Goal: Task Accomplishment & Management: Complete application form

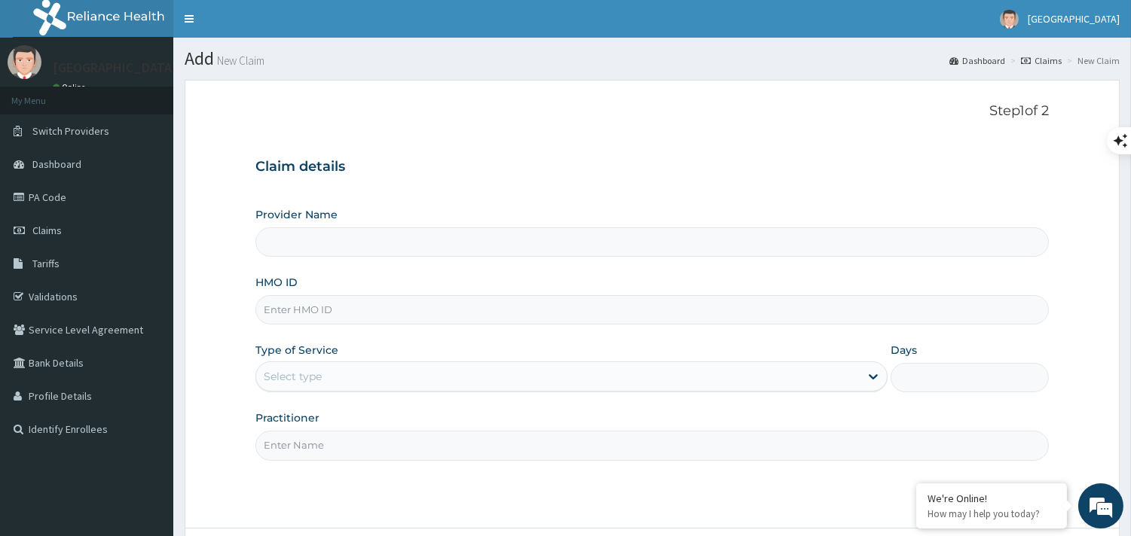
click at [402, 302] on input "HMO ID" at bounding box center [651, 309] width 793 height 29
click at [392, 176] on h3 "Claim details" at bounding box center [651, 167] width 793 height 17
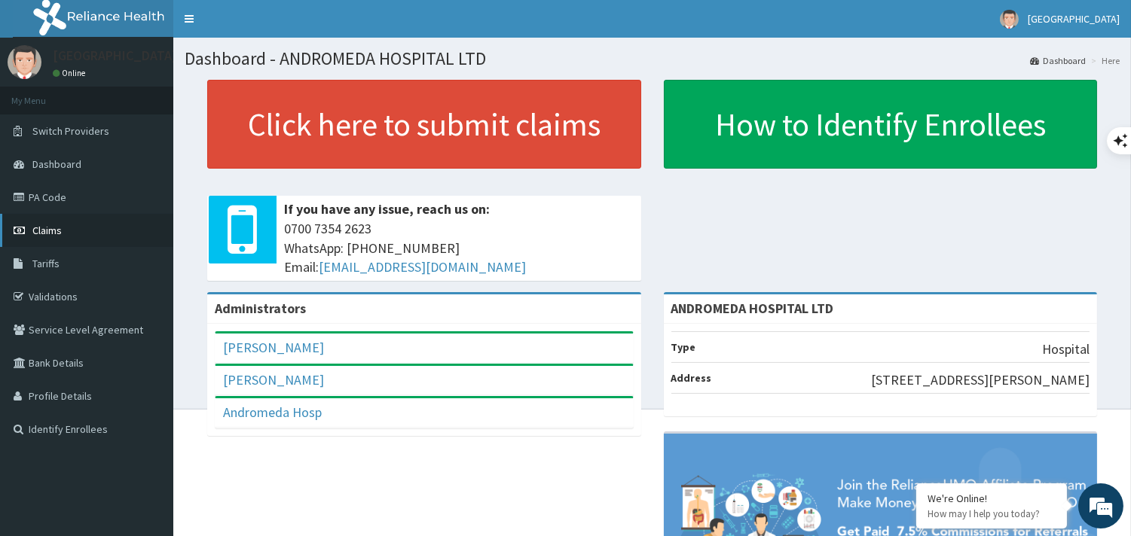
click at [36, 231] on span "Claims" at bounding box center [46, 231] width 29 height 14
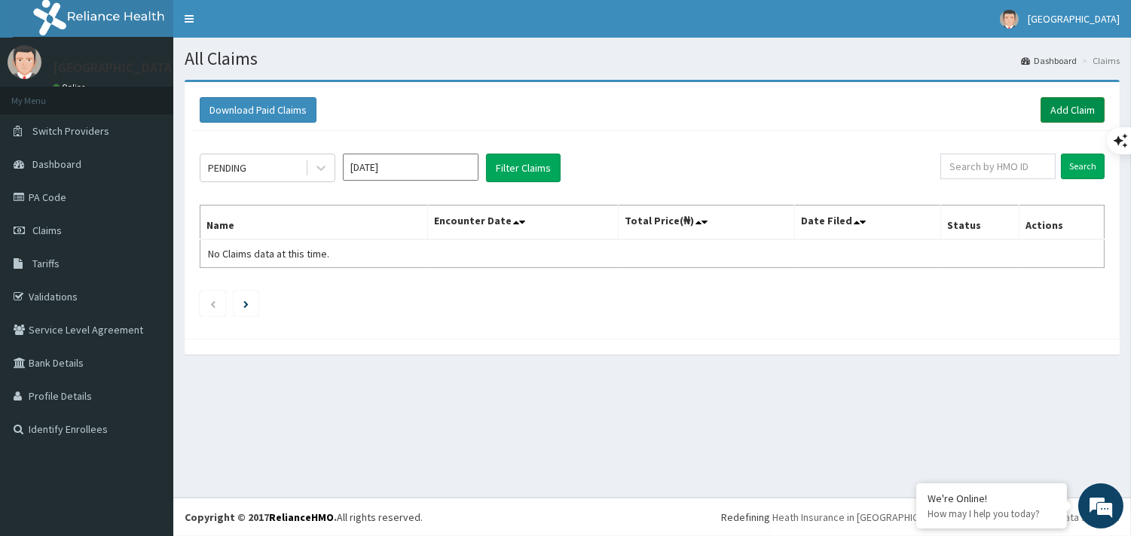
click at [1057, 113] on link "Add Claim" at bounding box center [1072, 110] width 64 height 26
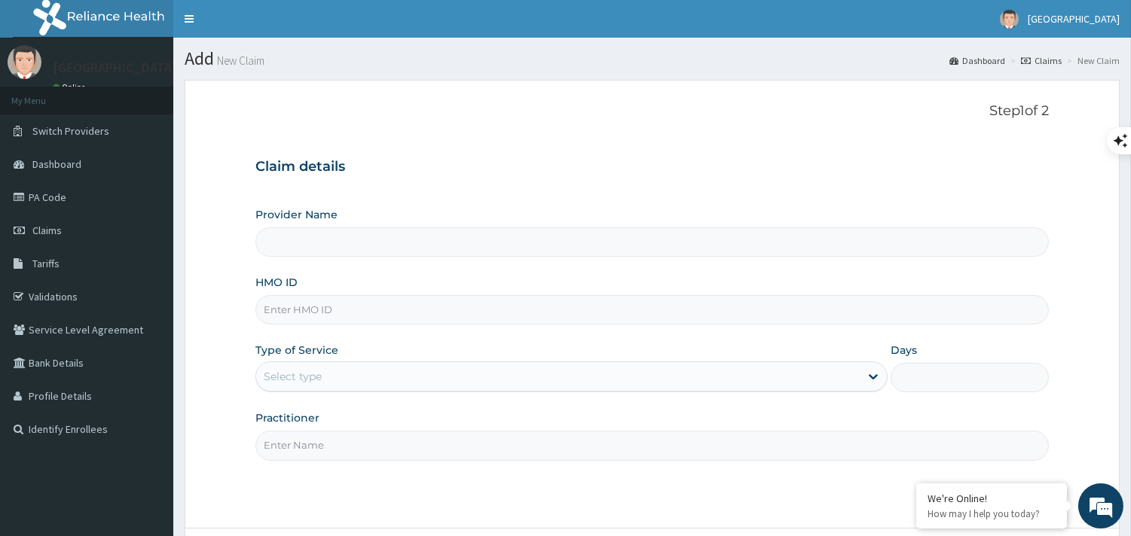
type input "ANDROMEDA HOSPITAL LTD"
click at [494, 318] on input "HMO ID" at bounding box center [651, 309] width 793 height 29
paste input "CWP/10276/A"
type input "CWP/10276/A"
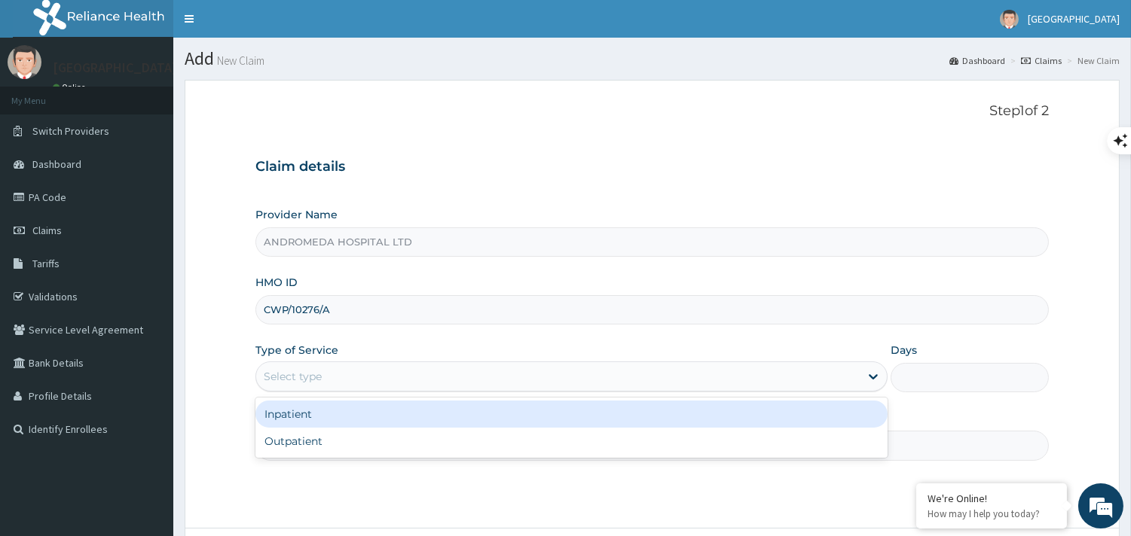
click at [567, 365] on div "Select type" at bounding box center [557, 377] width 603 height 24
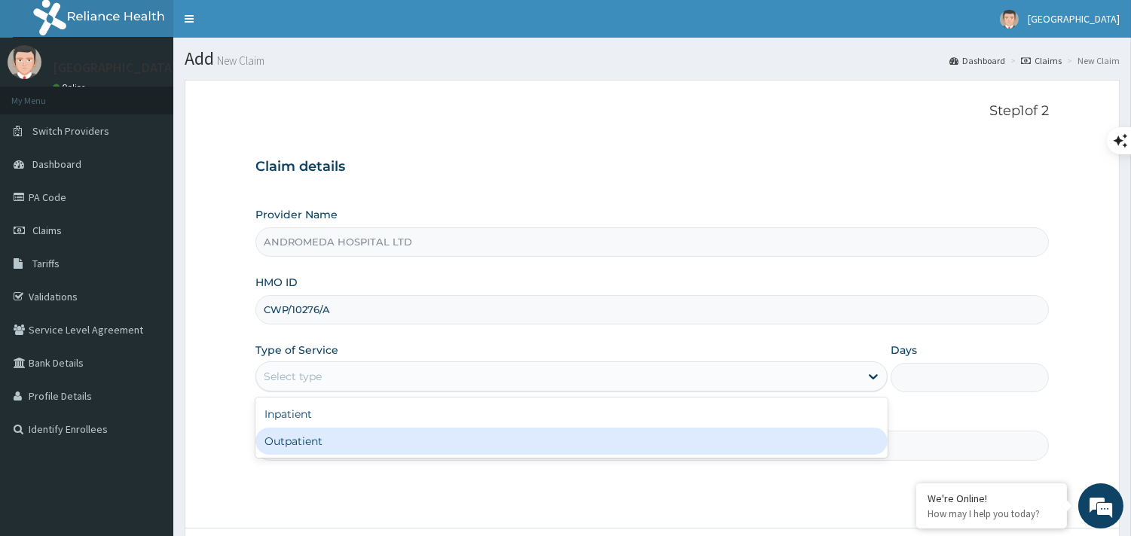
click at [493, 445] on div "Outpatient" at bounding box center [571, 441] width 632 height 27
type input "1"
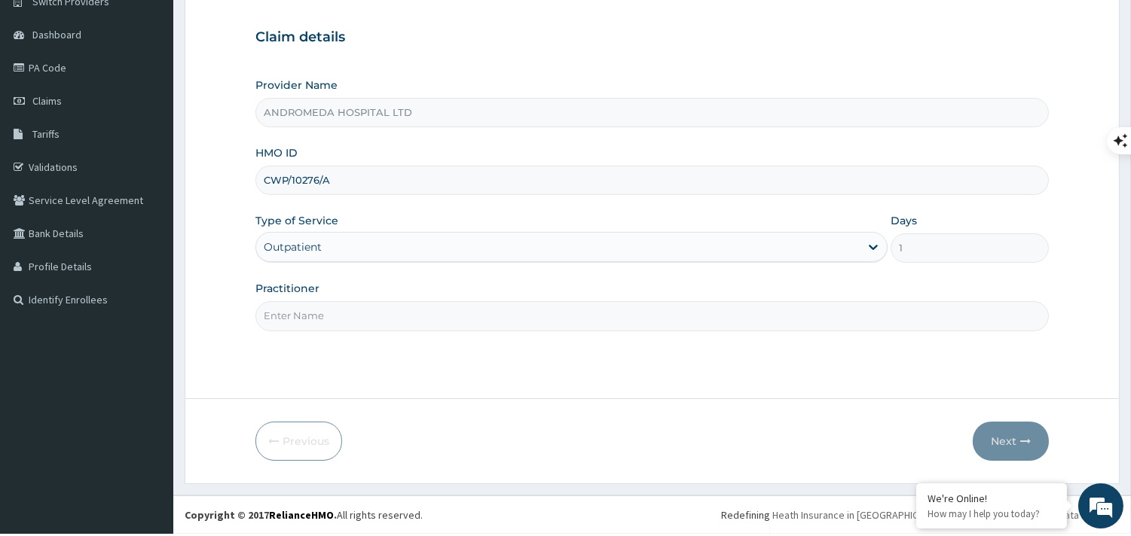
scroll to position [143, 0]
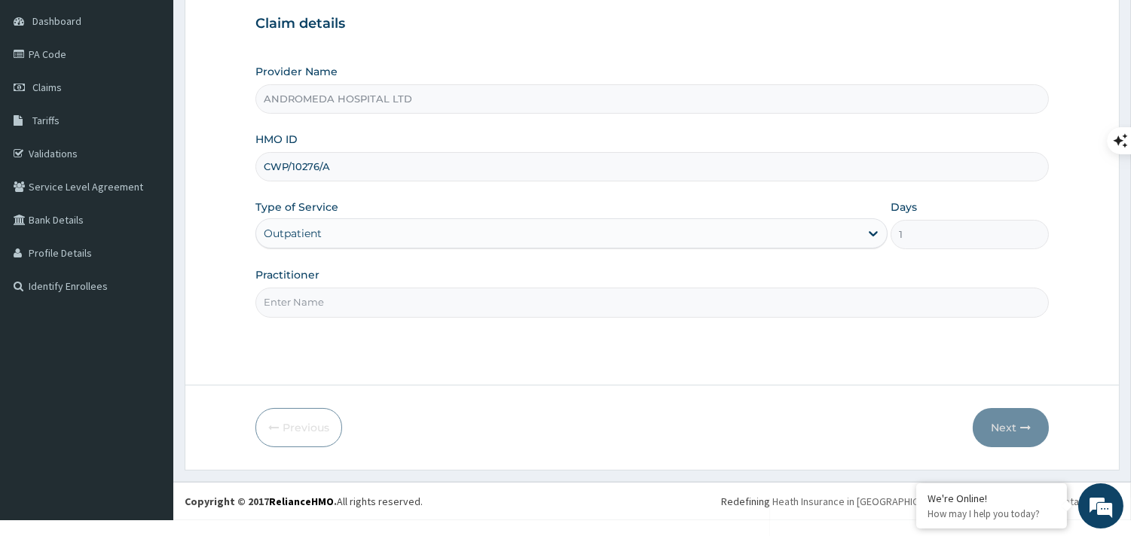
click at [403, 317] on input "Practitioner" at bounding box center [651, 302] width 793 height 29
type input "GP"
click at [1013, 428] on button "Next" at bounding box center [1010, 427] width 76 height 39
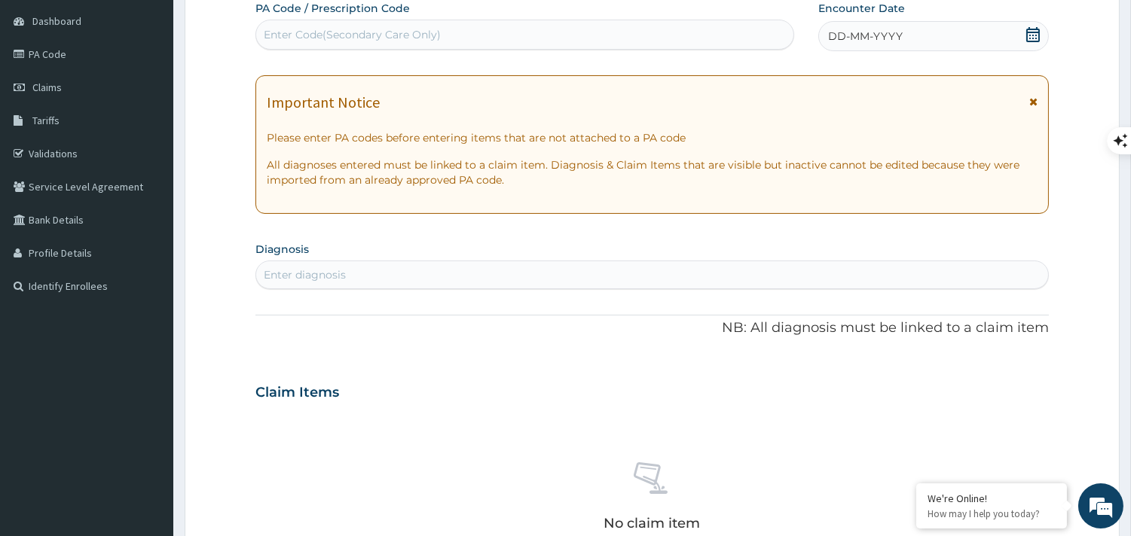
click at [1033, 34] on icon at bounding box center [1032, 34] width 15 height 15
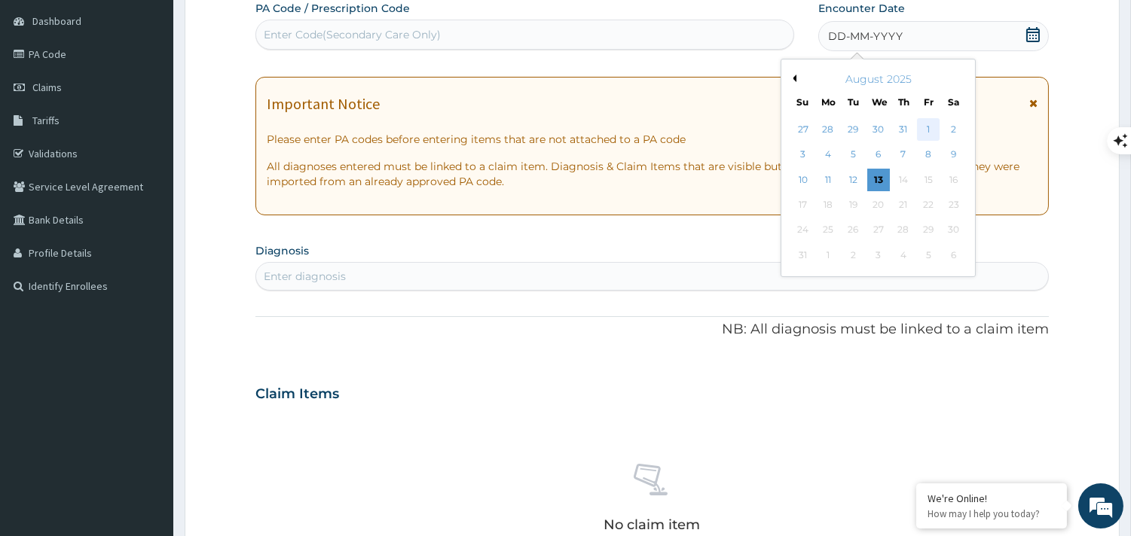
click at [930, 122] on div "1" at bounding box center [928, 129] width 23 height 23
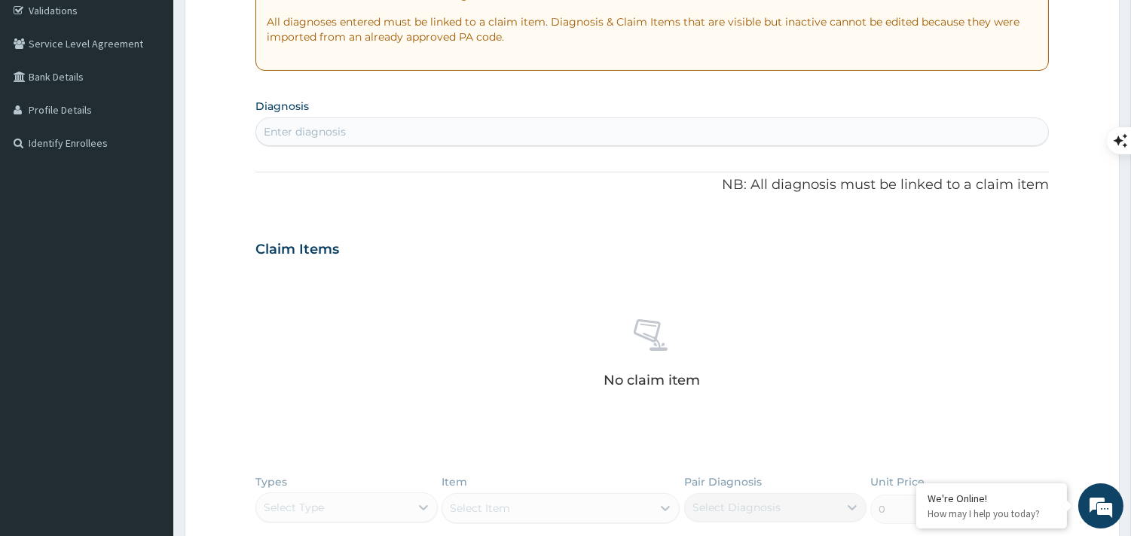
scroll to position [335, 0]
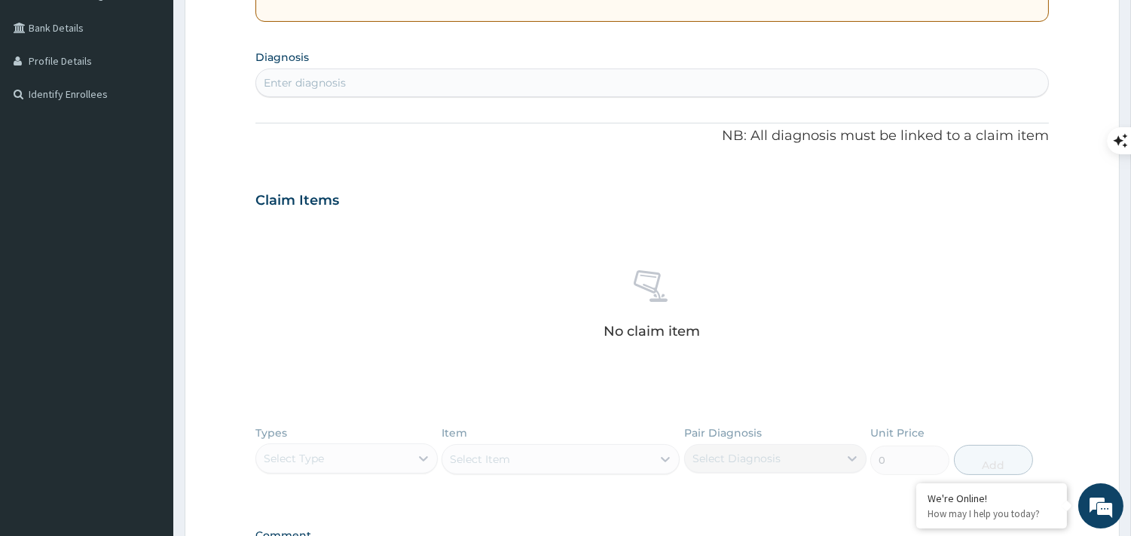
click at [616, 89] on div "Enter diagnosis" at bounding box center [652, 83] width 792 height 24
type input "u"
type input "UTI"
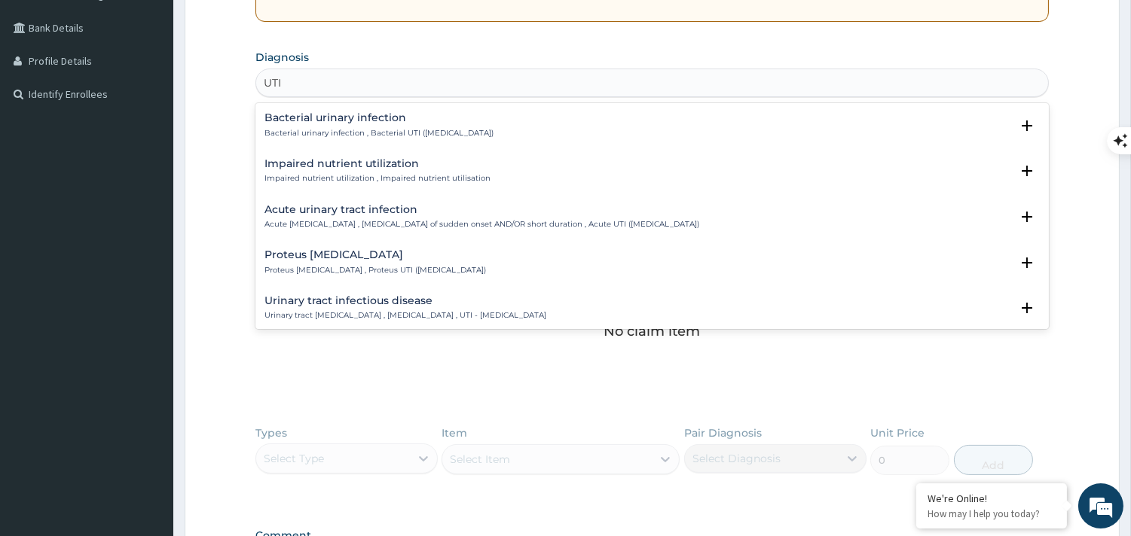
click at [470, 126] on div "Bacterial urinary infection Bacterial urinary infection , Bacterial UTI (urinar…" at bounding box center [378, 125] width 229 height 26
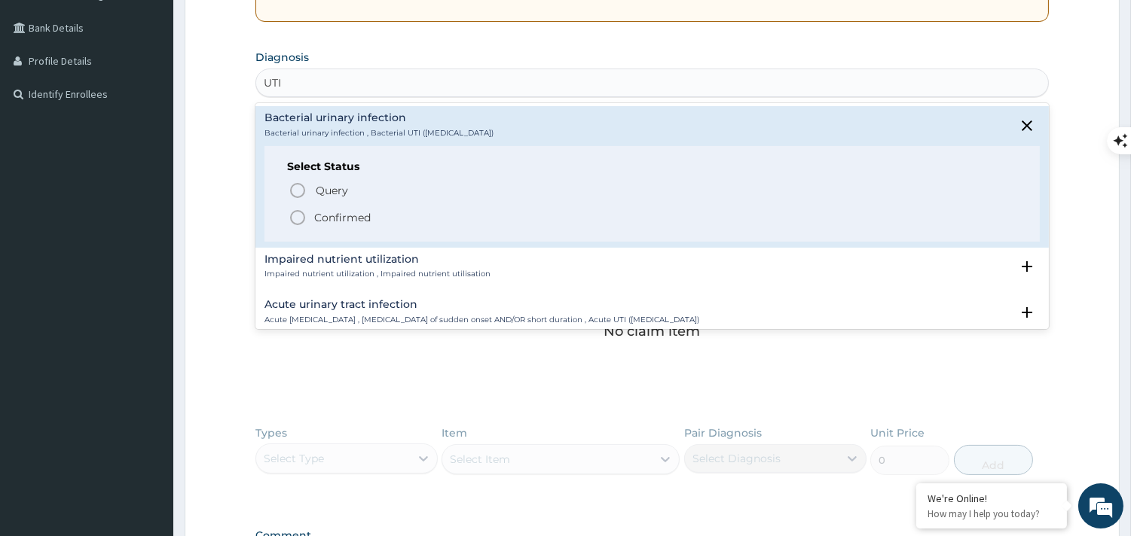
click at [295, 206] on div "Query Query covers suspected (?), Keep in view (kiv), Ruled out (r/o) Confirmed" at bounding box center [652, 203] width 730 height 46
click at [298, 217] on icon "status option filled" at bounding box center [298, 218] width 18 height 18
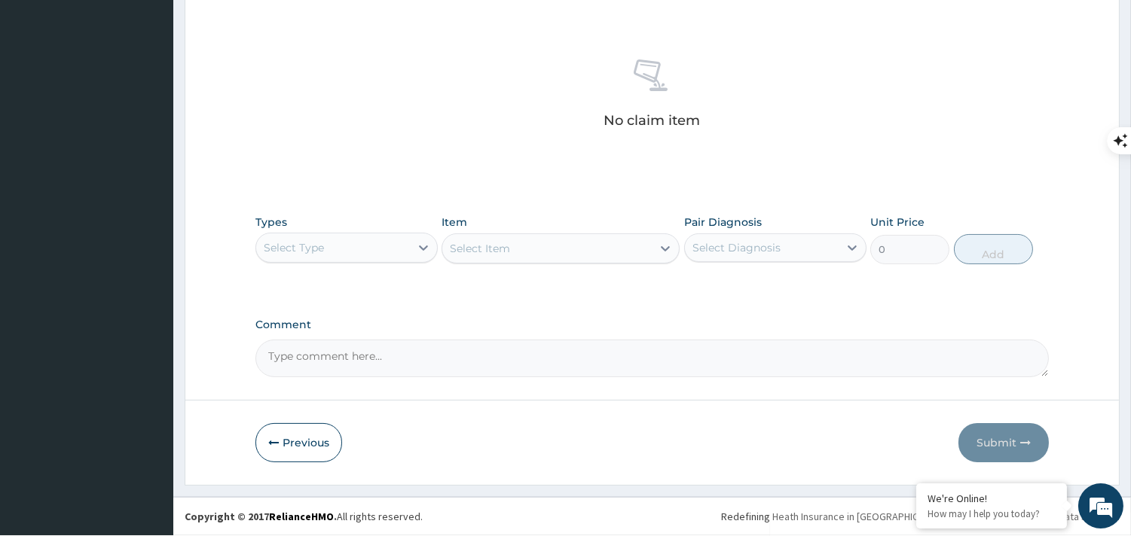
scroll to position [557, 0]
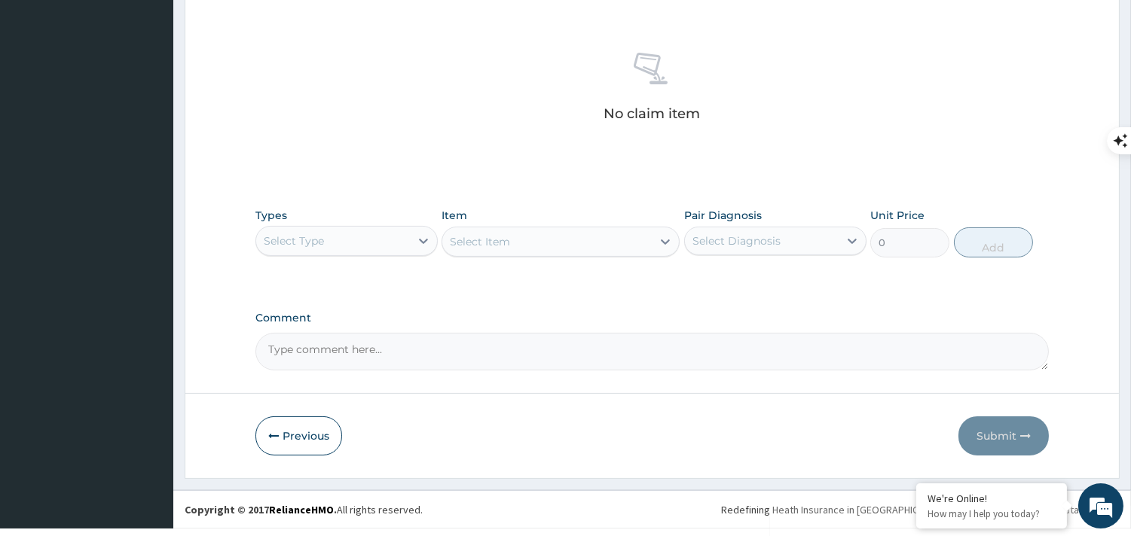
drag, startPoint x: 416, startPoint y: 258, endPoint x: 401, endPoint y: 243, distance: 21.3
click at [401, 243] on div "Types Select Type Item Select Item Pair Diagnosis Select Diagnosis Unit Price 0…" at bounding box center [651, 232] width 793 height 65
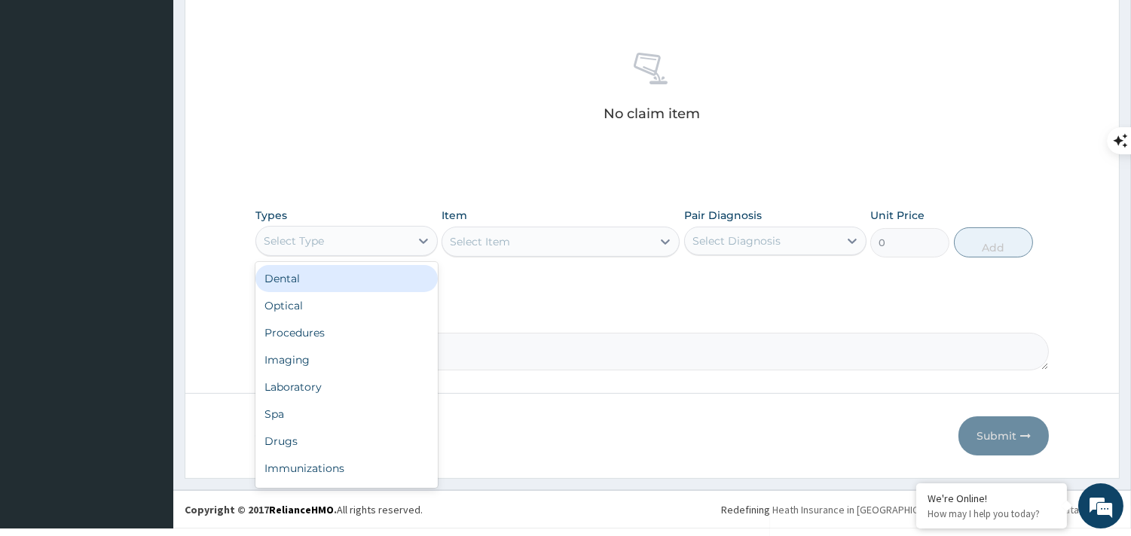
click at [401, 243] on div "Select Type" at bounding box center [333, 241] width 154 height 24
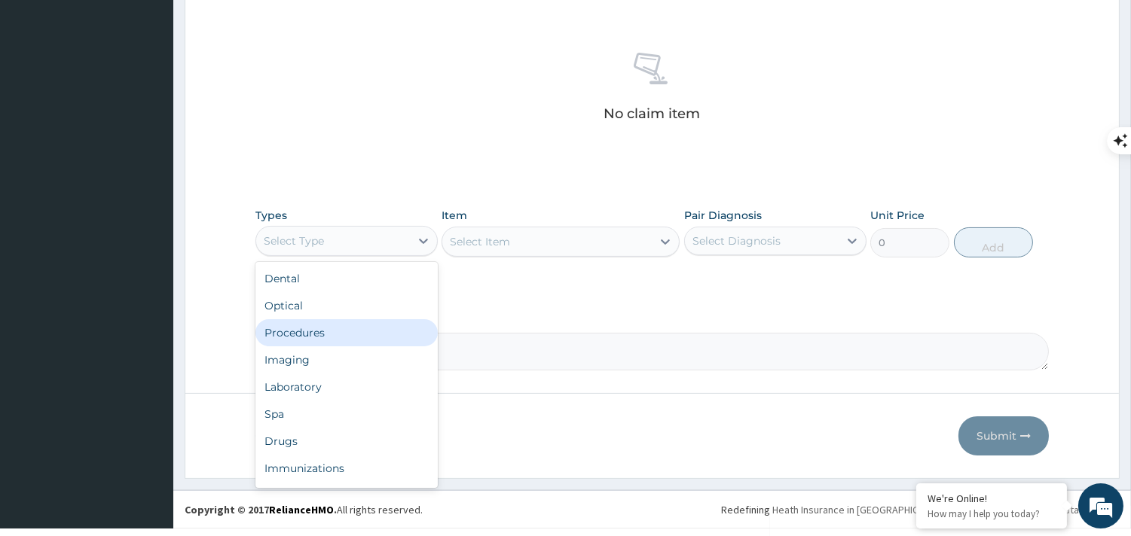
click at [335, 340] on div "Procedures" at bounding box center [346, 332] width 182 height 27
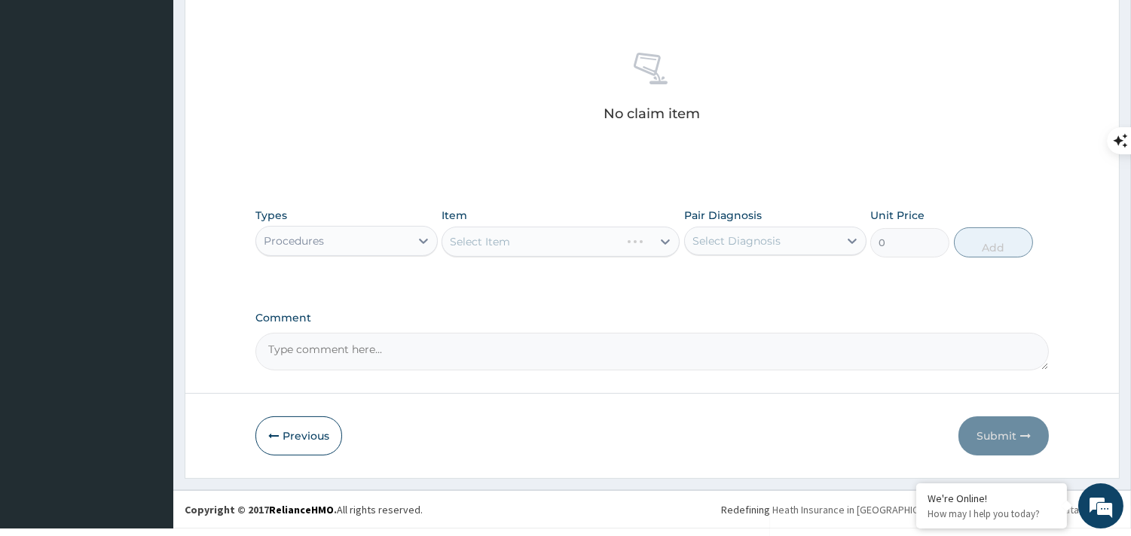
click at [502, 249] on div "Select Item" at bounding box center [560, 242] width 238 height 30
click at [502, 237] on div "Select Item" at bounding box center [560, 242] width 238 height 30
click at [502, 237] on div "Select Item" at bounding box center [480, 241] width 60 height 15
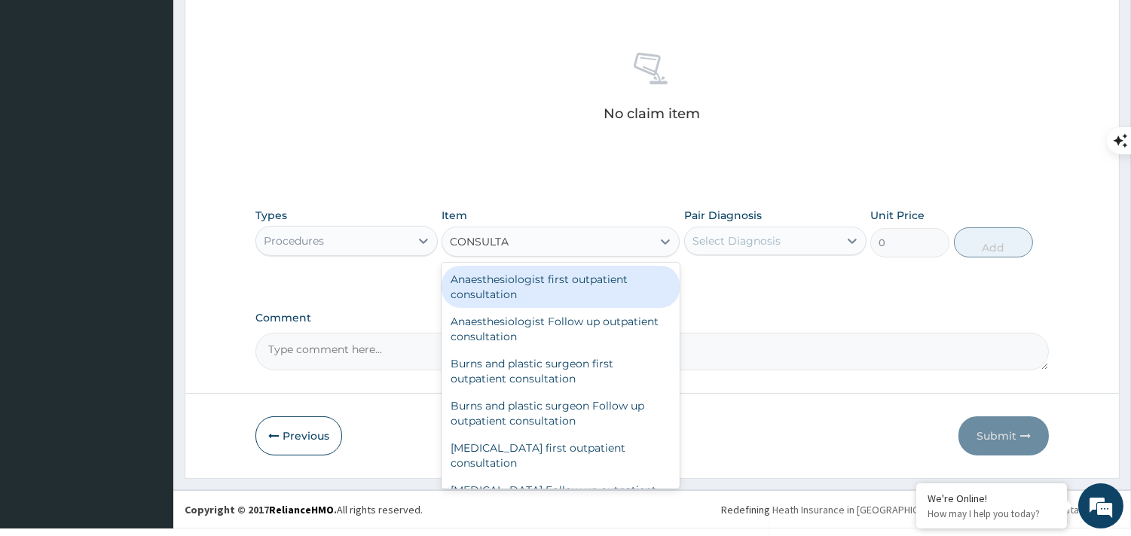
type input "CONSULTAT"
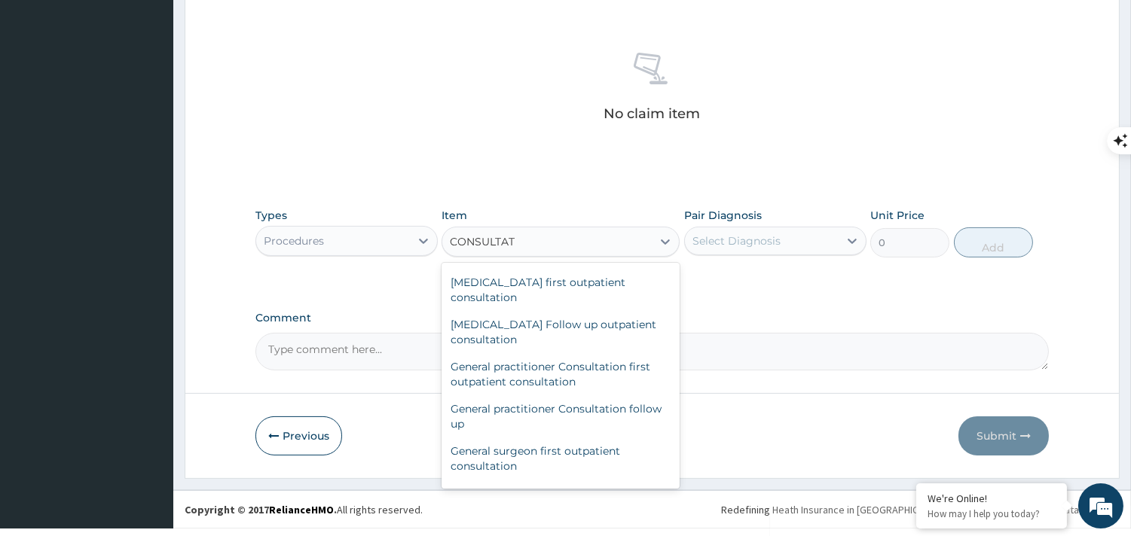
scroll to position [703, 0]
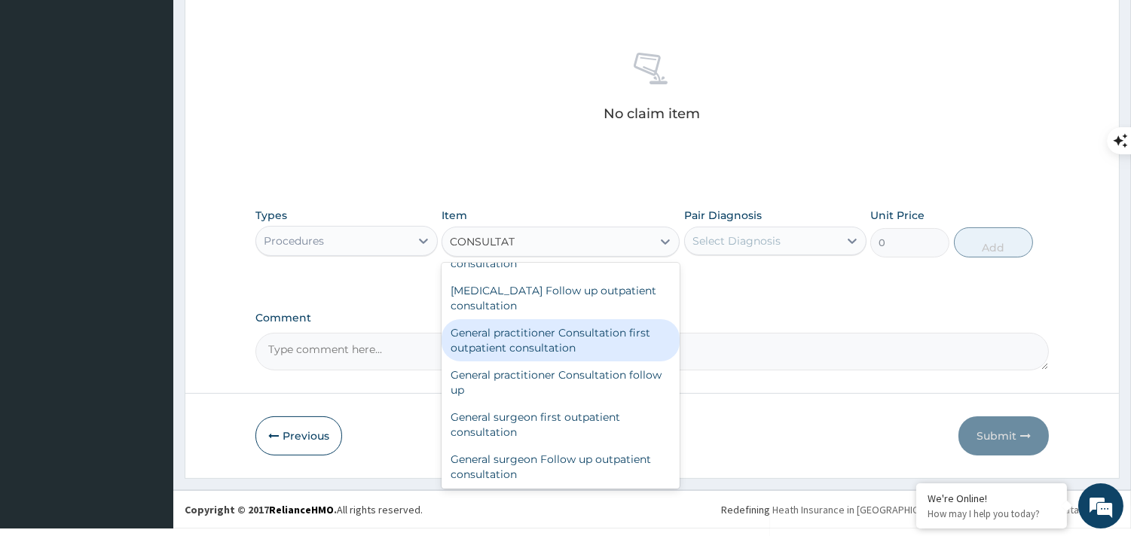
click at [633, 354] on div "General practitioner Consultation first outpatient consultation" at bounding box center [560, 340] width 238 height 42
type input "8000"
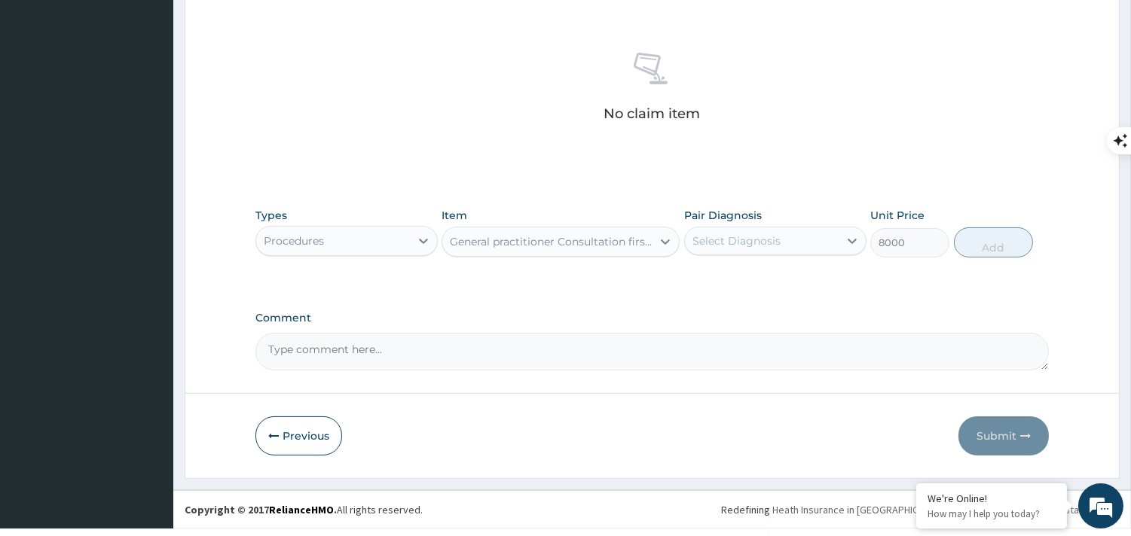
click at [743, 236] on div "Select Diagnosis" at bounding box center [736, 241] width 88 height 15
click at [725, 264] on div "Bacterial urinary infection" at bounding box center [775, 279] width 182 height 31
checkbox input "true"
click at [996, 239] on button "Add" at bounding box center [993, 242] width 79 height 30
type input "0"
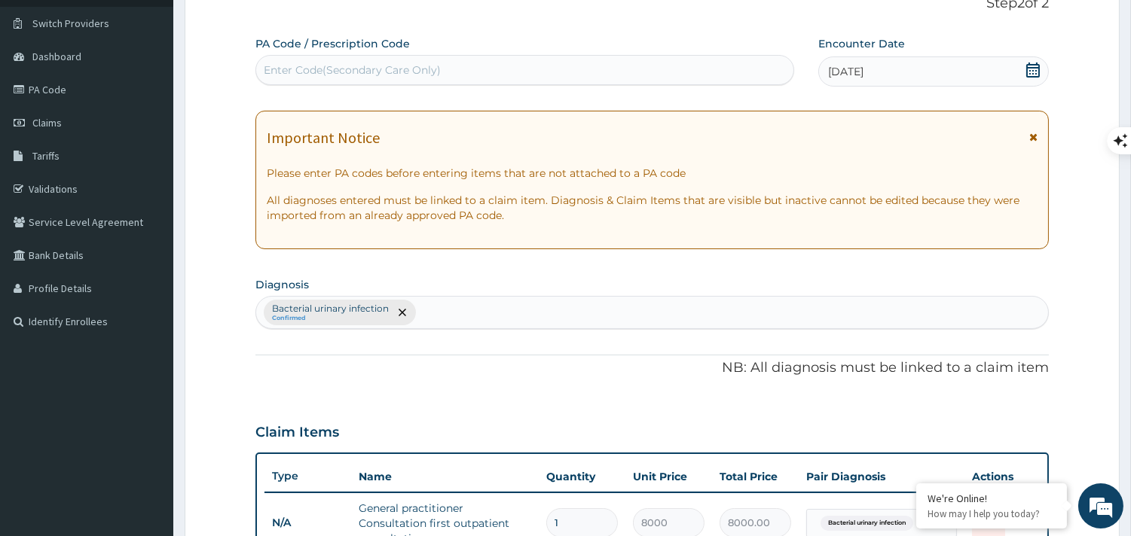
scroll to position [102, 0]
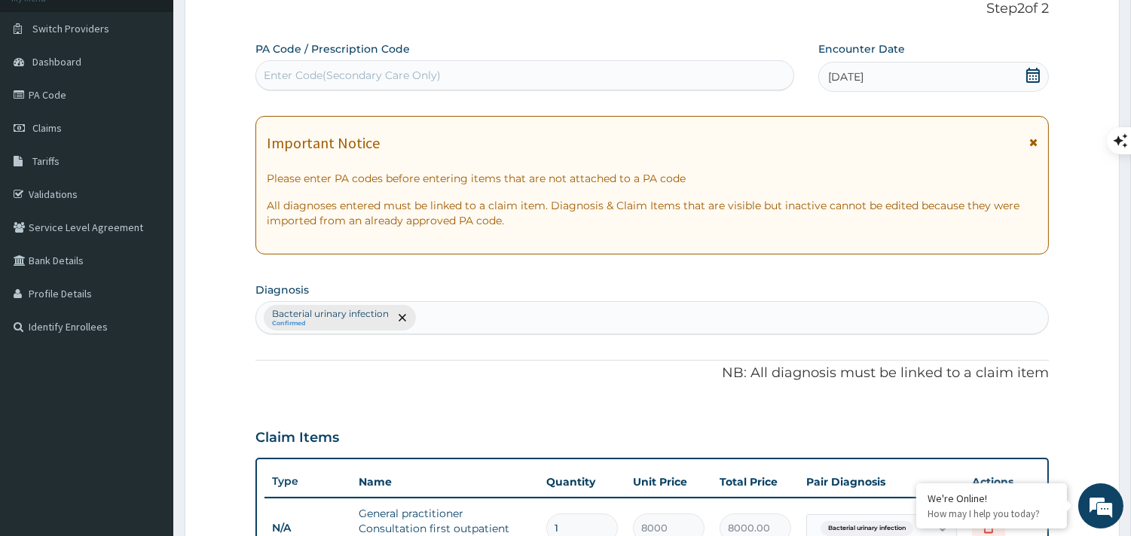
click at [542, 314] on div "Bacterial urinary infection Confirmed" at bounding box center [652, 318] width 792 height 32
type input "W"
type input "TRICHO"
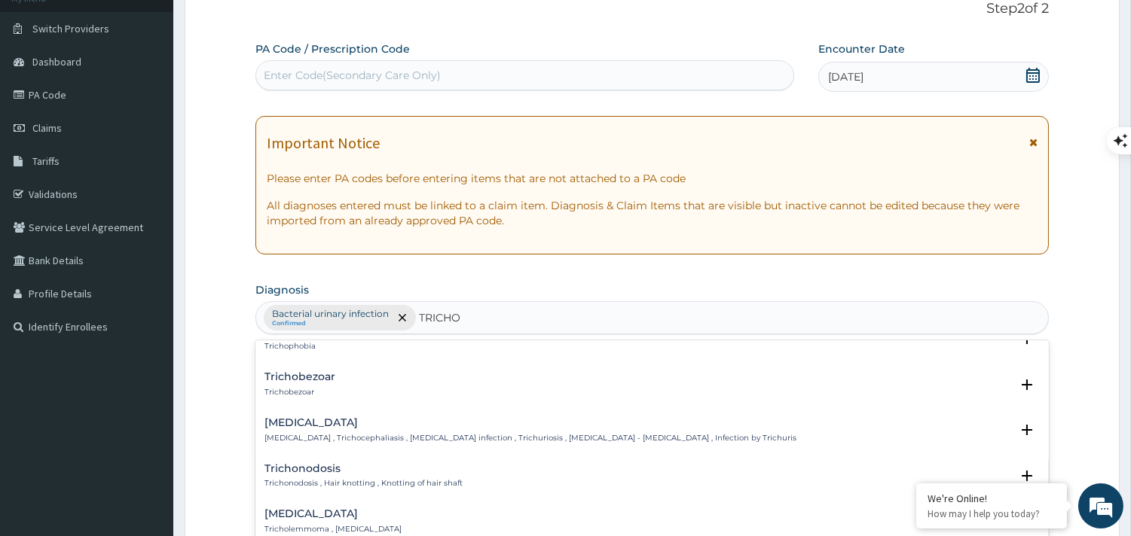
scroll to position [236, 0]
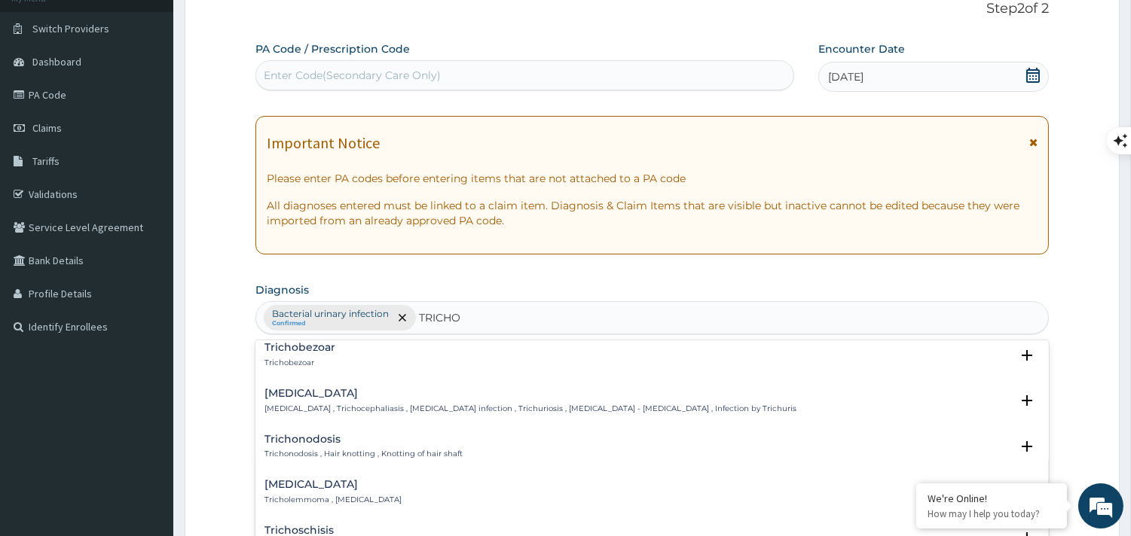
click at [432, 414] on div "Trichuriasis Trichuriasis , Trichocephaliasis , Whipworm infection , Trichurios…" at bounding box center [651, 405] width 775 height 34
click at [381, 400] on div "Trichuriasis Trichuriasis , Trichocephaliasis , Whipworm infection , Trichurios…" at bounding box center [530, 401] width 532 height 26
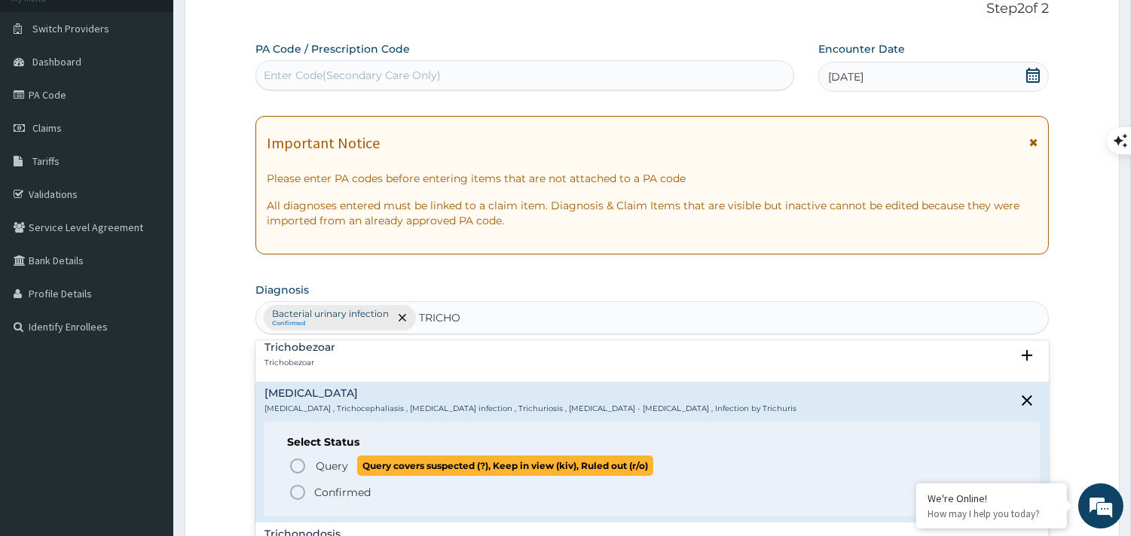
click at [295, 466] on icon "status option query" at bounding box center [298, 466] width 18 height 18
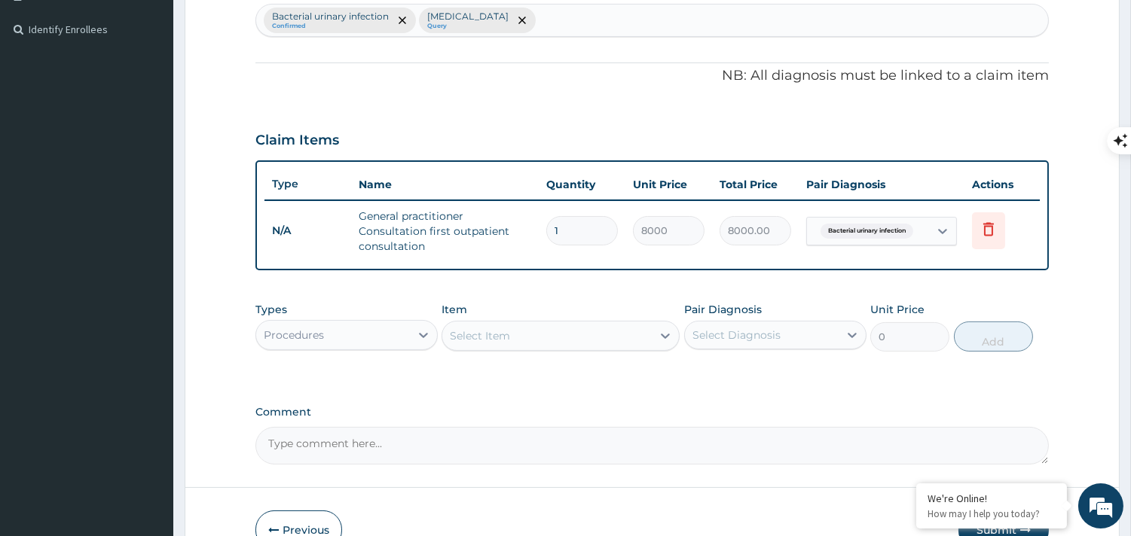
scroll to position [499, 0]
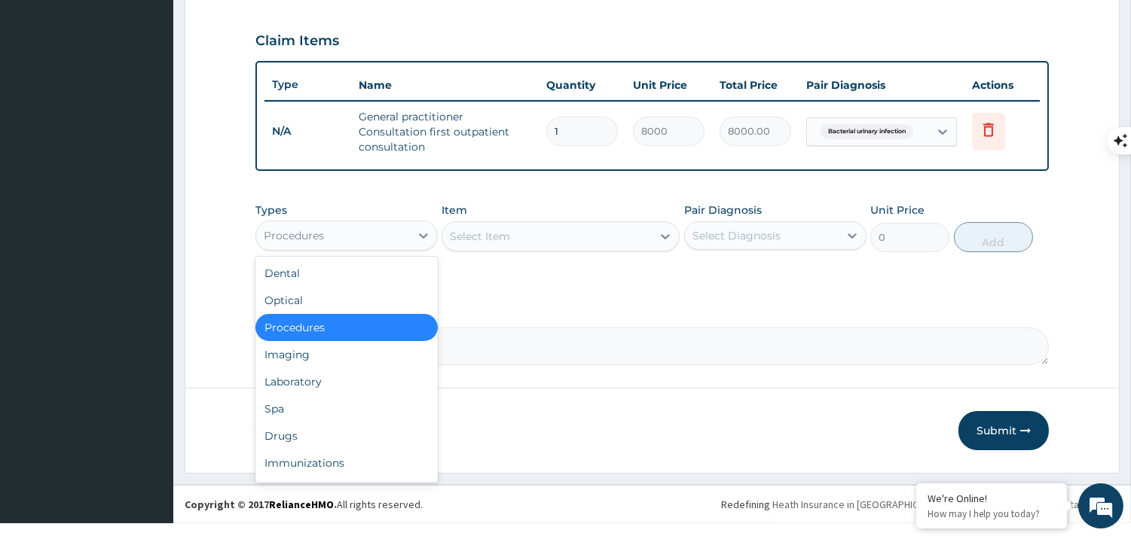
click at [386, 224] on div "Procedures" at bounding box center [333, 236] width 154 height 24
click at [291, 427] on div "Drugs" at bounding box center [346, 436] width 182 height 27
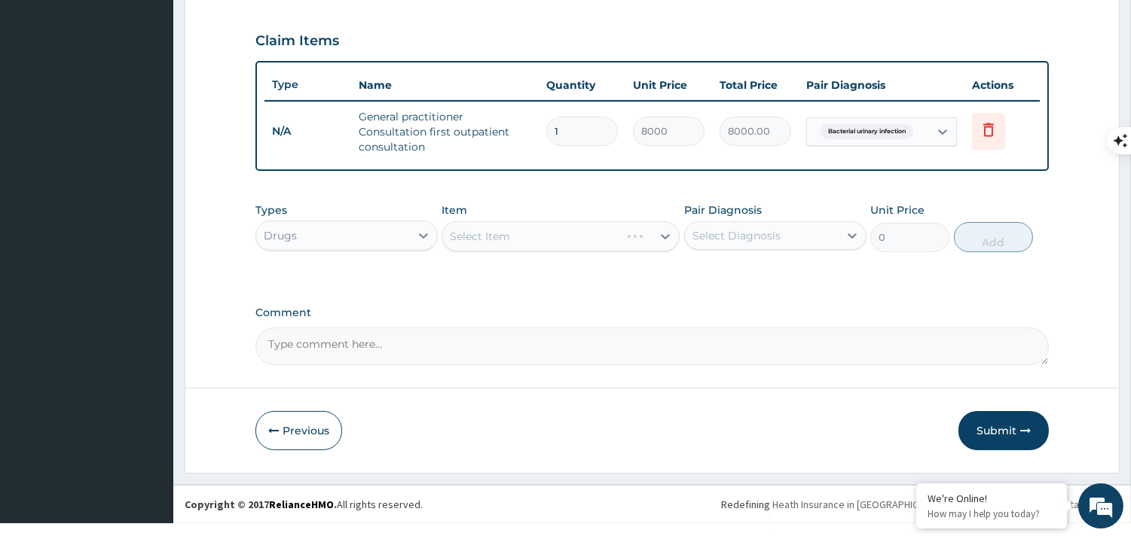
click at [515, 224] on div "Select Item" at bounding box center [560, 236] width 238 height 30
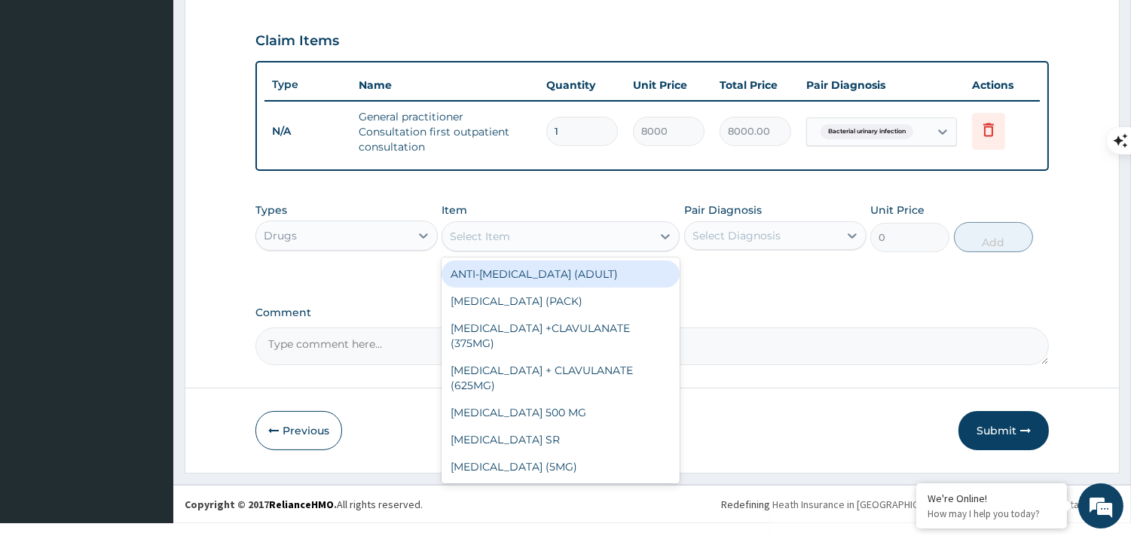
click at [515, 238] on div "Select Item" at bounding box center [546, 236] width 209 height 24
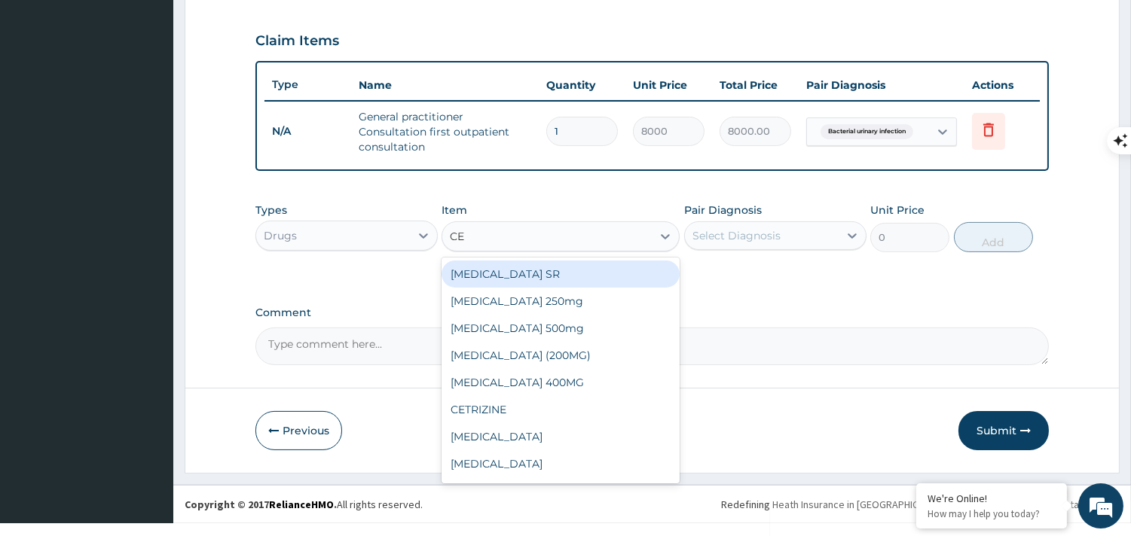
type input "C"
type input "DO"
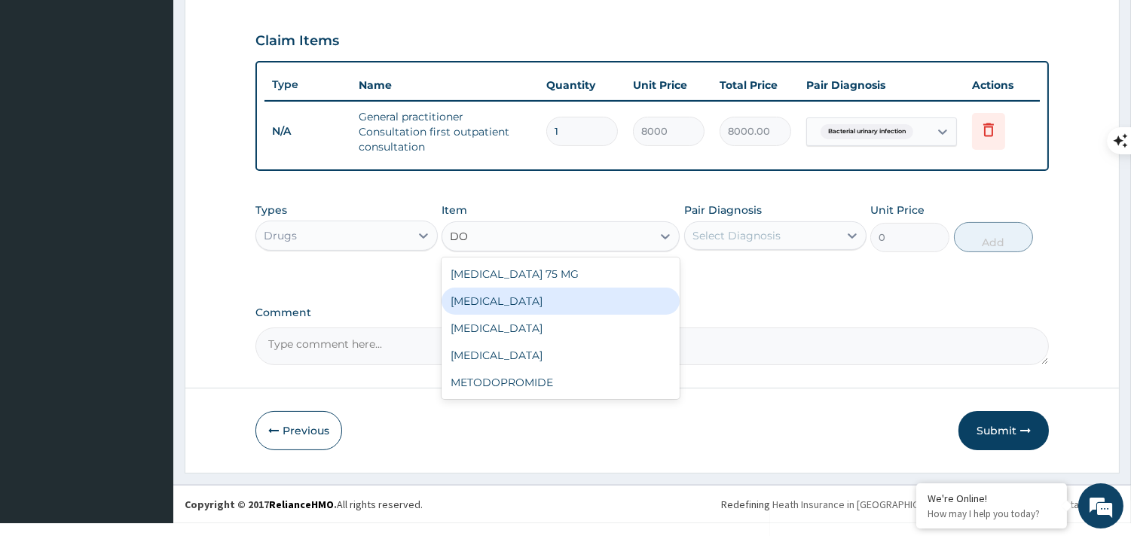
click at [512, 299] on div "DOXYCYCLINE" at bounding box center [560, 301] width 238 height 27
type input "100"
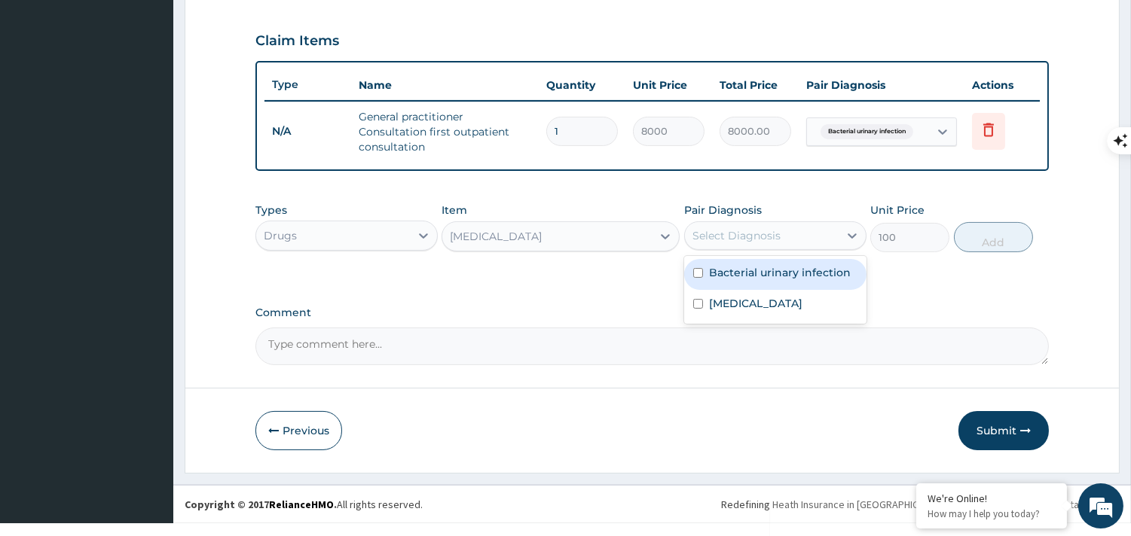
click at [731, 245] on div "Select Diagnosis" at bounding box center [762, 236] width 154 height 24
click at [710, 271] on label "Bacterial urinary infection" at bounding box center [780, 272] width 142 height 15
checkbox input "true"
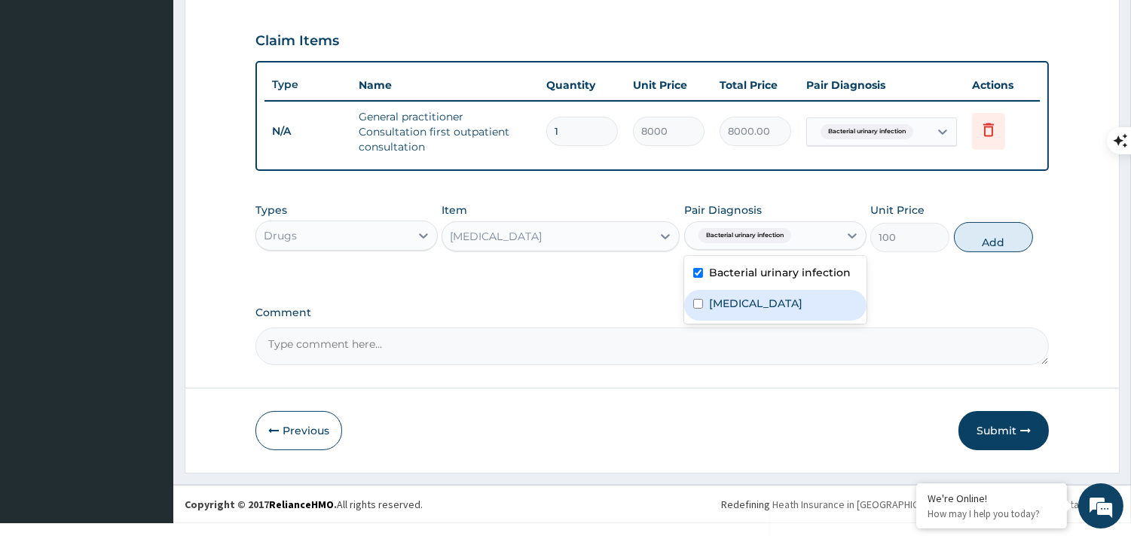
click at [696, 304] on input "checkbox" at bounding box center [698, 304] width 10 height 10
checkbox input "true"
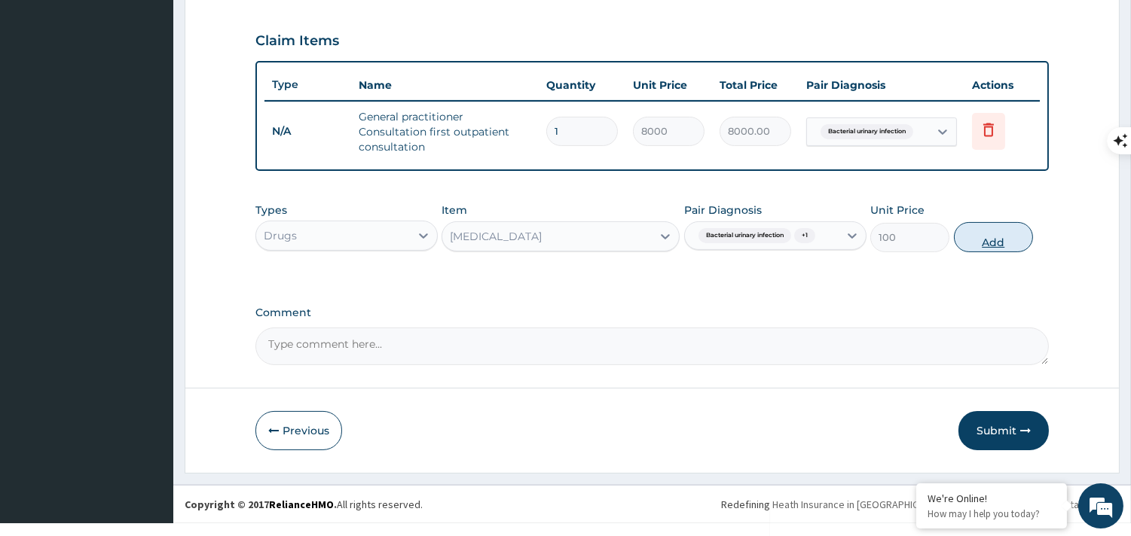
click at [992, 234] on button "Add" at bounding box center [993, 237] width 79 height 30
type input "0"
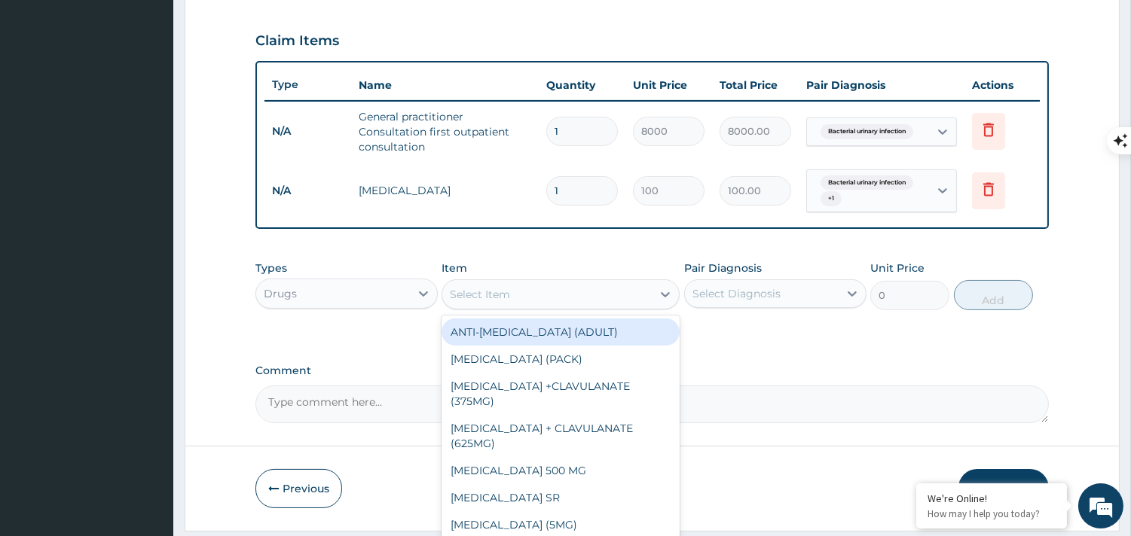
click at [560, 279] on div "Select Item" at bounding box center [560, 294] width 238 height 30
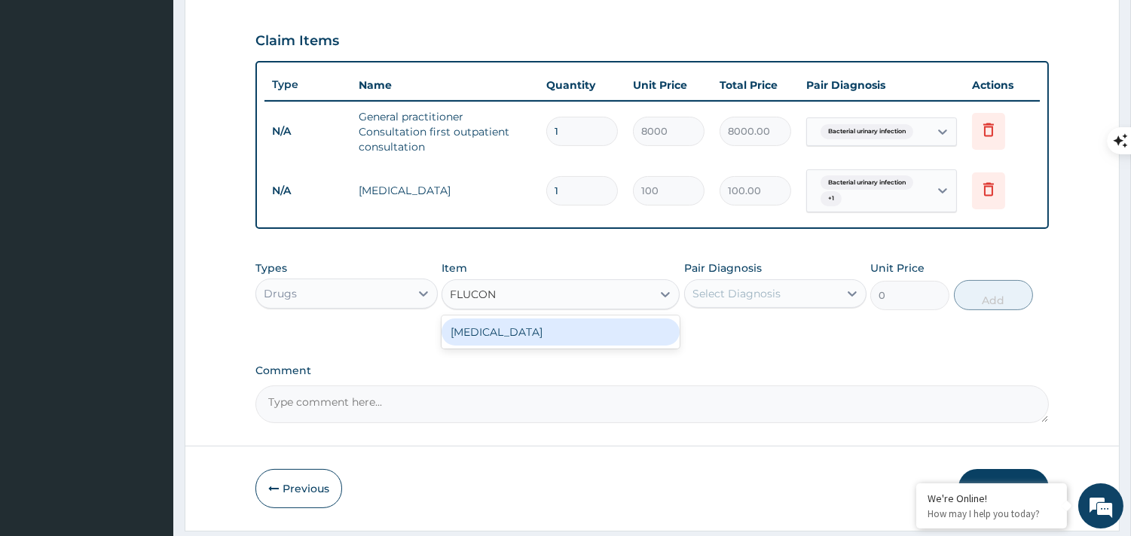
type input "FLUCONA"
click at [553, 322] on div "FLUCONAZOLE" at bounding box center [560, 332] width 238 height 27
type input "180"
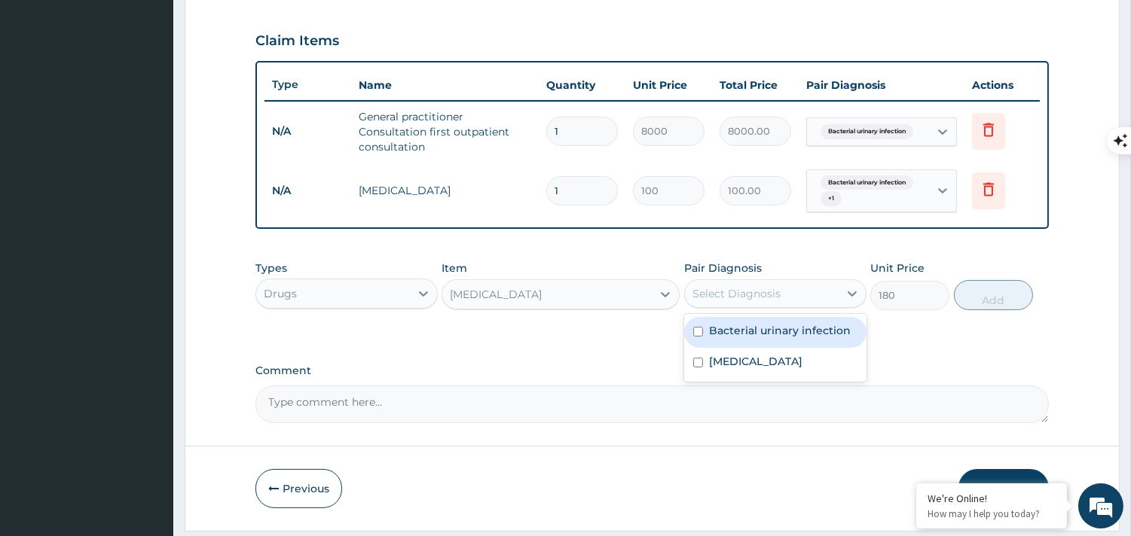
click at [727, 287] on div "Select Diagnosis" at bounding box center [736, 293] width 88 height 15
click at [699, 327] on input "checkbox" at bounding box center [698, 332] width 10 height 10
checkbox input "true"
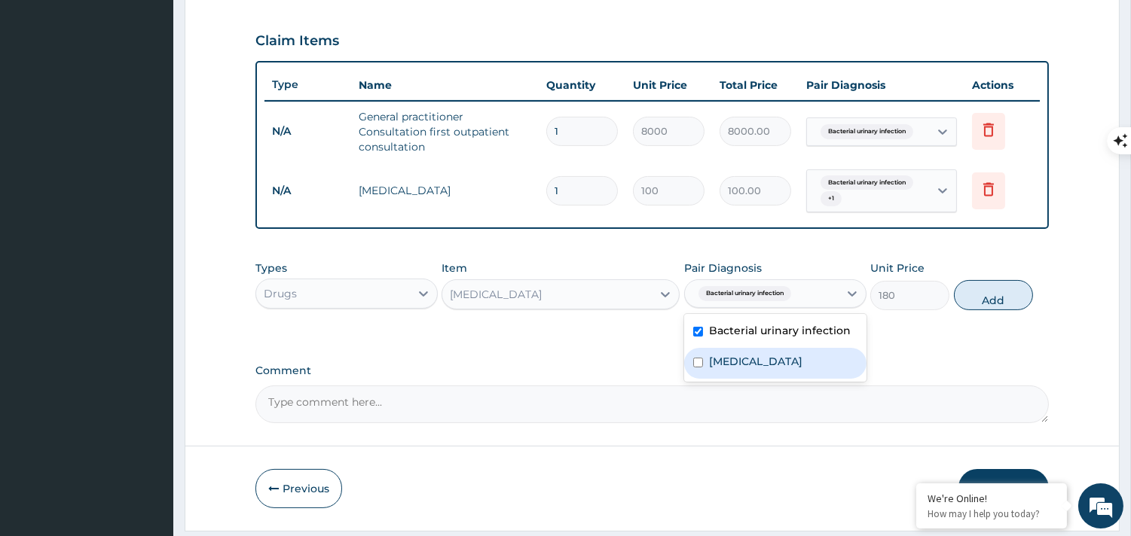
click at [696, 363] on input "checkbox" at bounding box center [698, 363] width 10 height 10
checkbox input "true"
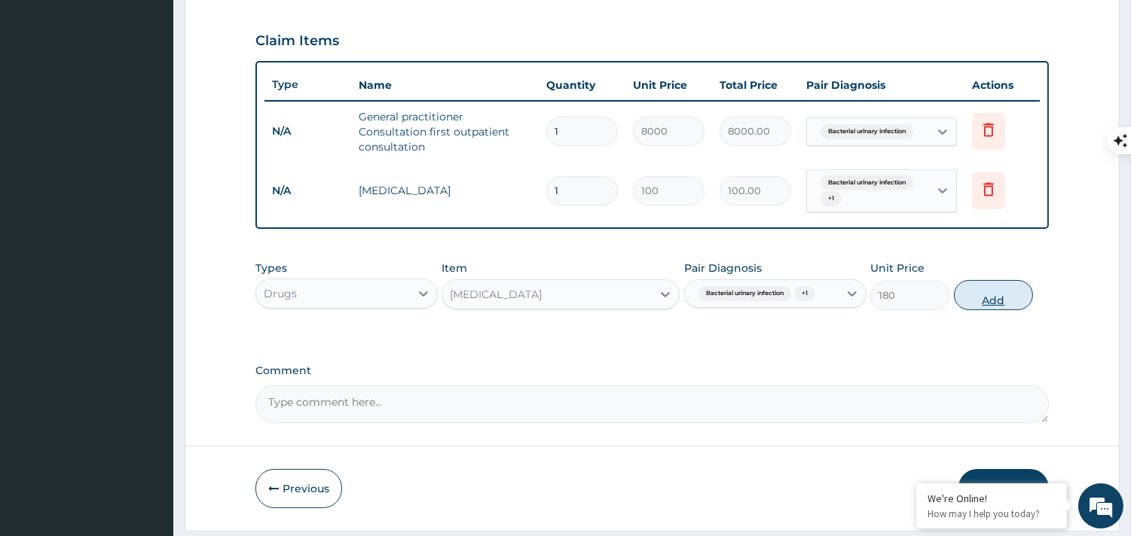
click at [982, 290] on button "Add" at bounding box center [993, 295] width 79 height 30
type input "0"
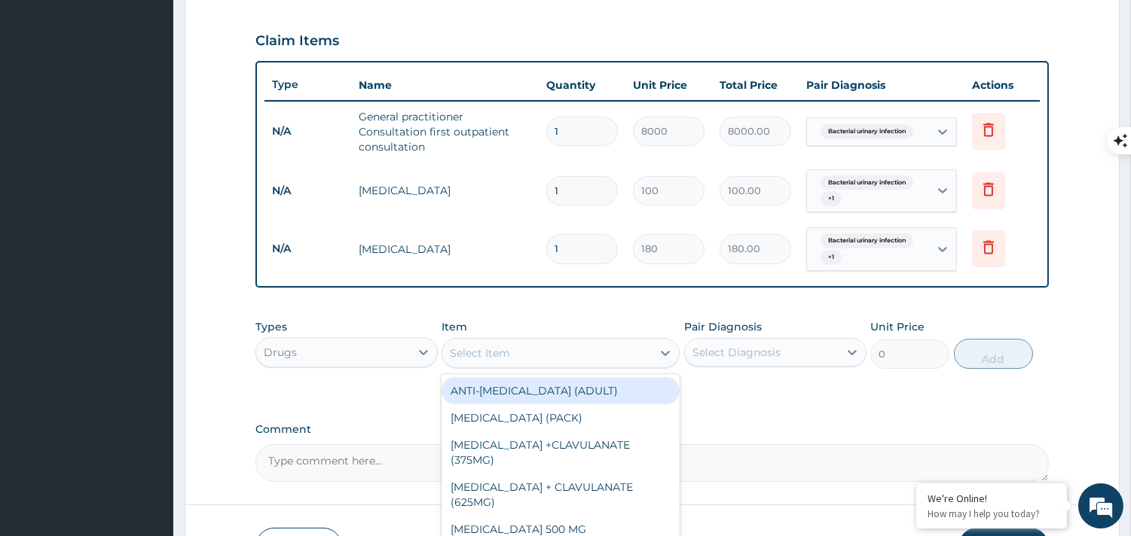
click at [499, 346] on div "Select Item" at bounding box center [480, 353] width 60 height 15
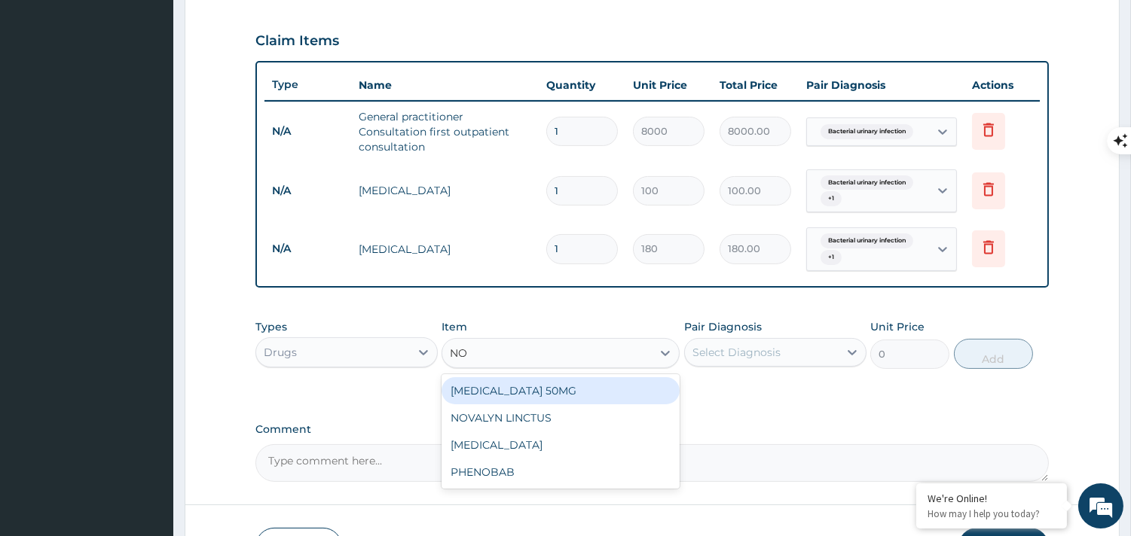
type input "N"
type input "G"
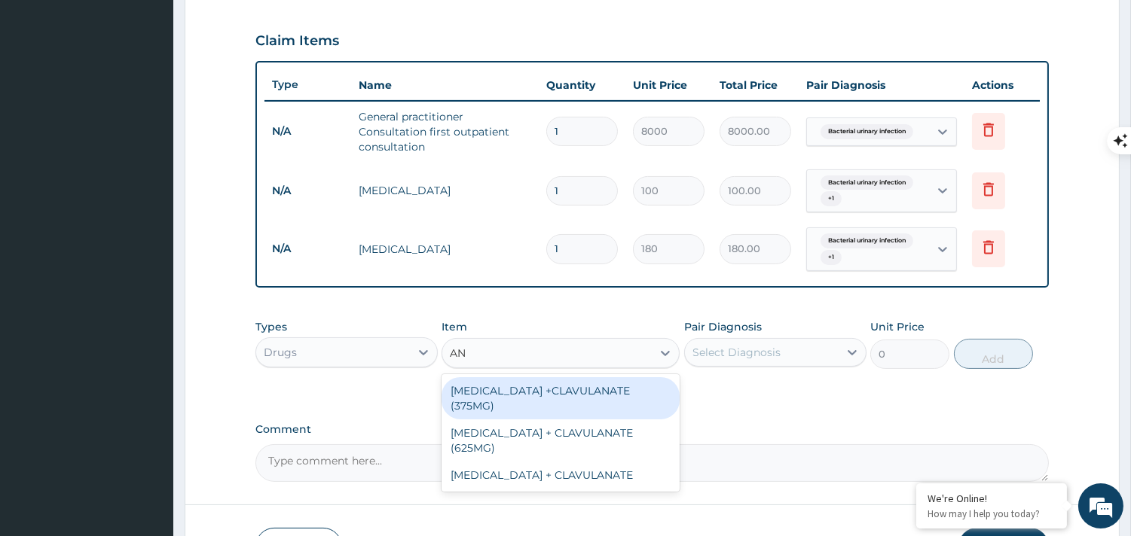
type input "A"
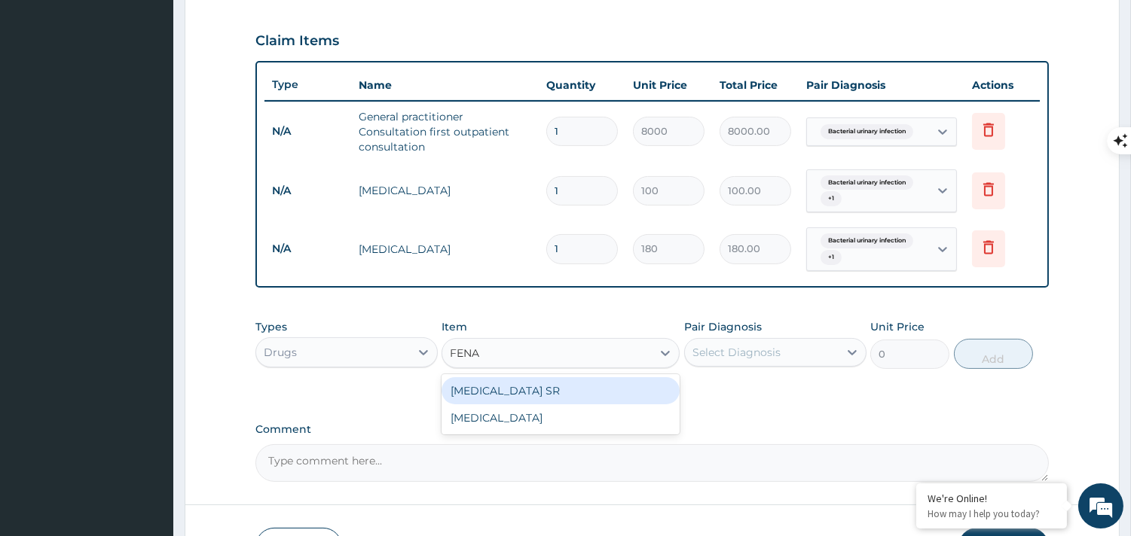
type input "FENAC"
click at [501, 385] on div "ACECLOFENAC SR" at bounding box center [560, 390] width 238 height 27
type input "350"
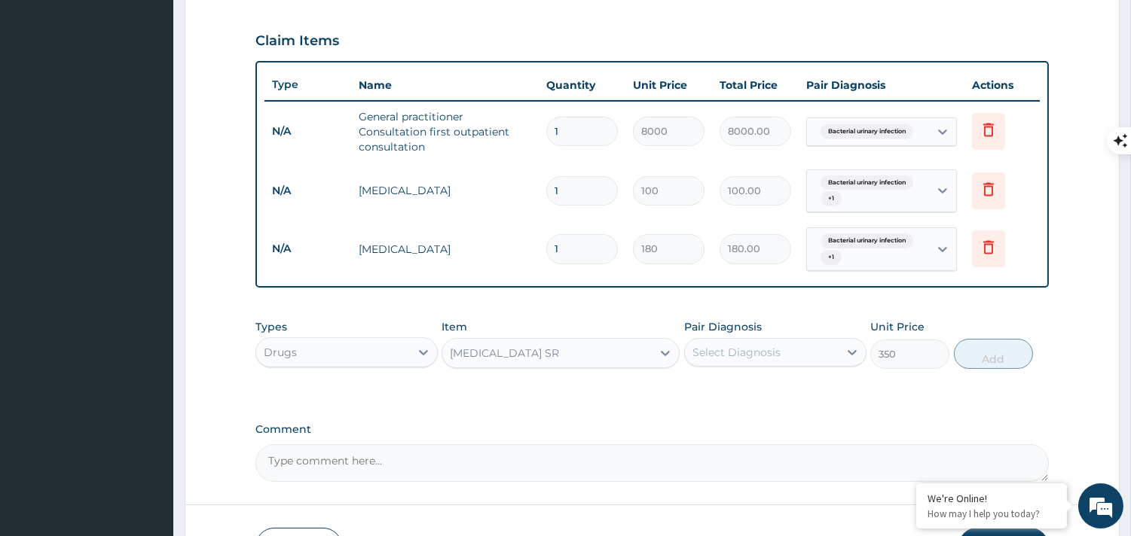
click at [710, 357] on div "Select Diagnosis" at bounding box center [736, 352] width 88 height 15
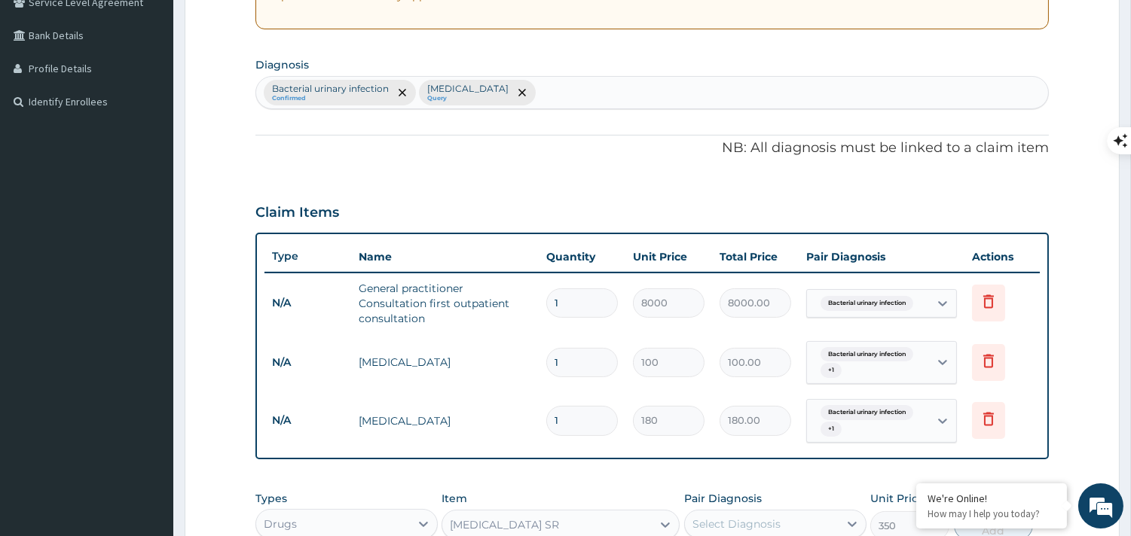
scroll to position [320, 0]
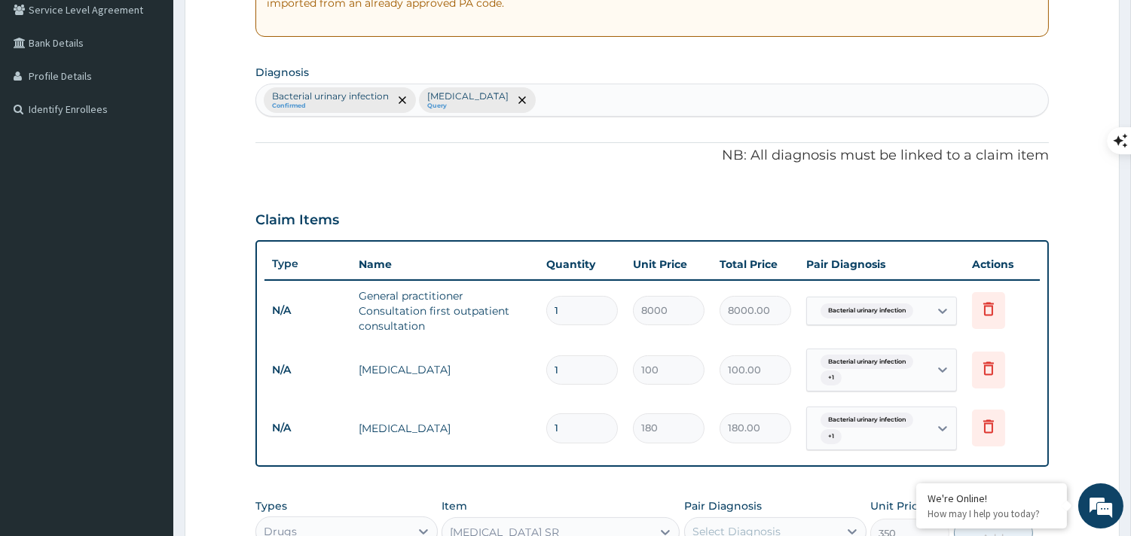
click at [666, 93] on div "Bacterial urinary infection Confirmed Trichuriasis Query" at bounding box center [652, 100] width 792 height 32
type input "WAIST"
click at [599, 102] on div "Bacterial urinary infection Confirmed Trichuriasis Query" at bounding box center [652, 100] width 792 height 32
type input "WAIST"
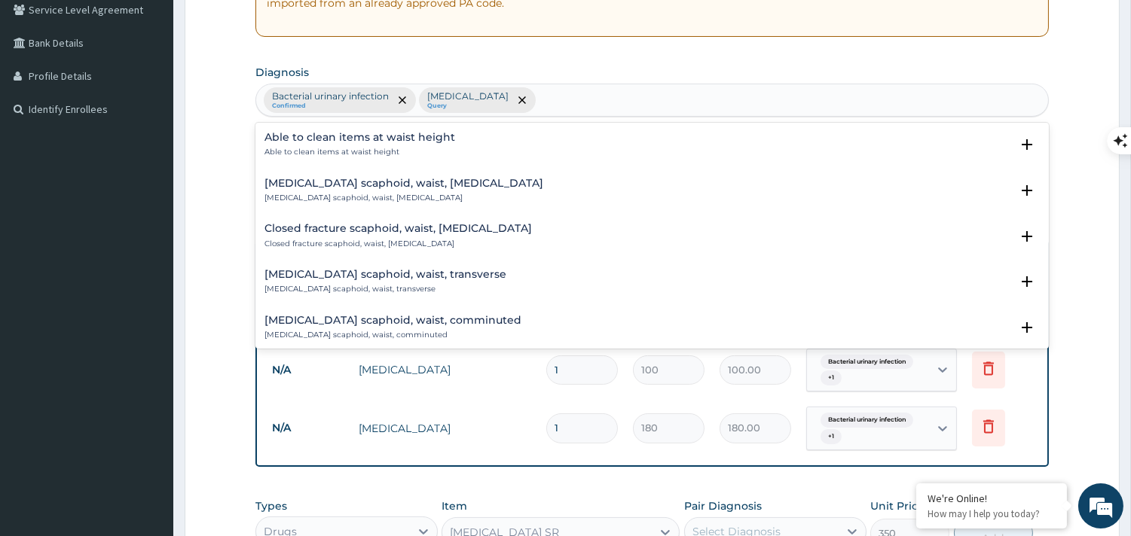
click at [547, 105] on div "Bacterial urinary infection Confirmed Trichuriasis Query WAIST" at bounding box center [652, 100] width 792 height 32
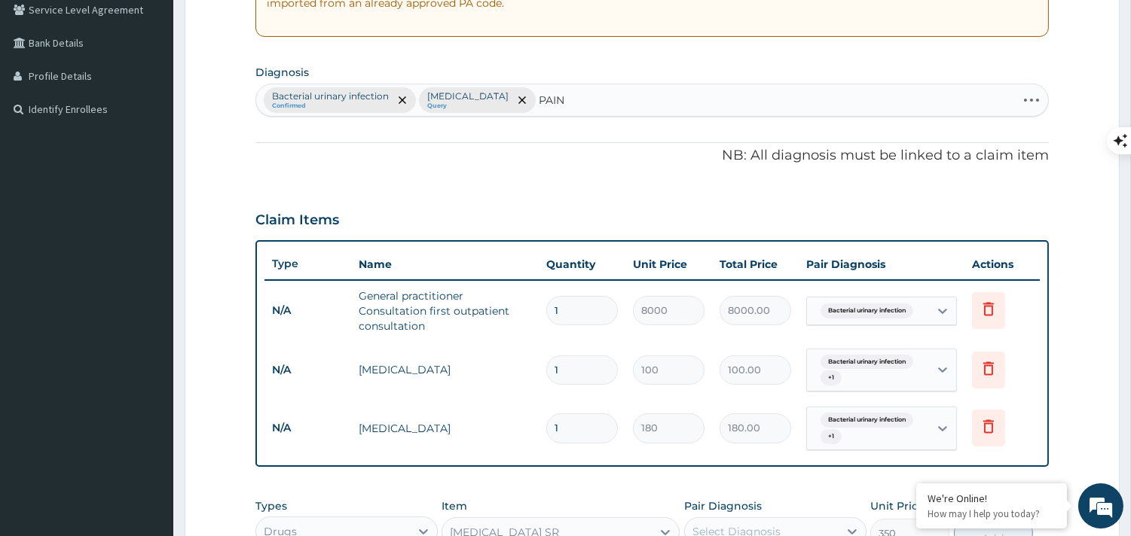
type input "PAIN"
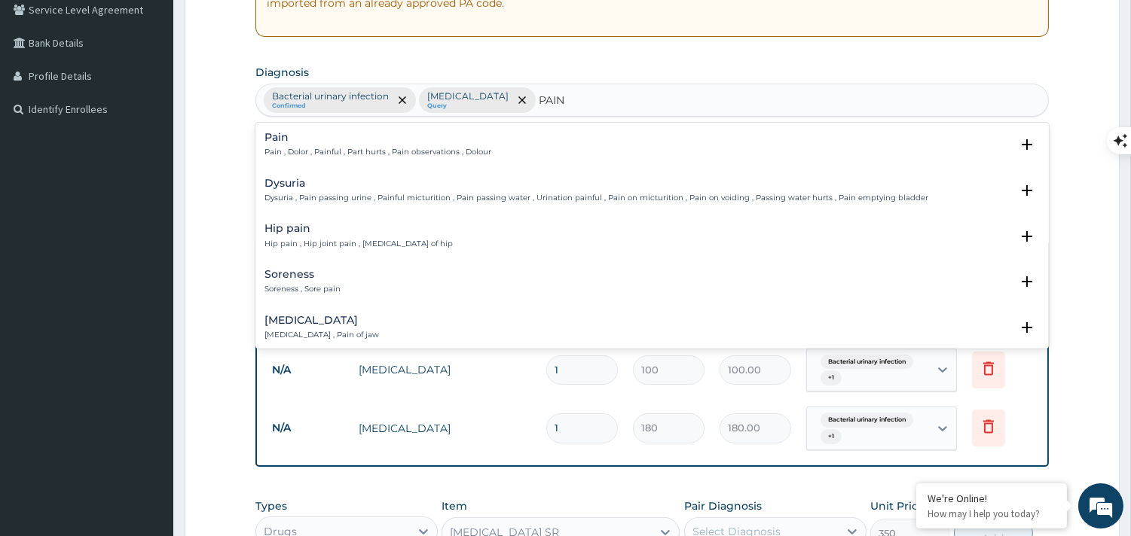
click at [378, 221] on div "Hip pain Hip pain , Hip joint pain , Arthralgia of hip Select Status Query Quer…" at bounding box center [651, 240] width 793 height 46
click at [374, 235] on div "Hip pain Hip pain , Hip joint pain , Arthralgia of hip" at bounding box center [358, 236] width 188 height 26
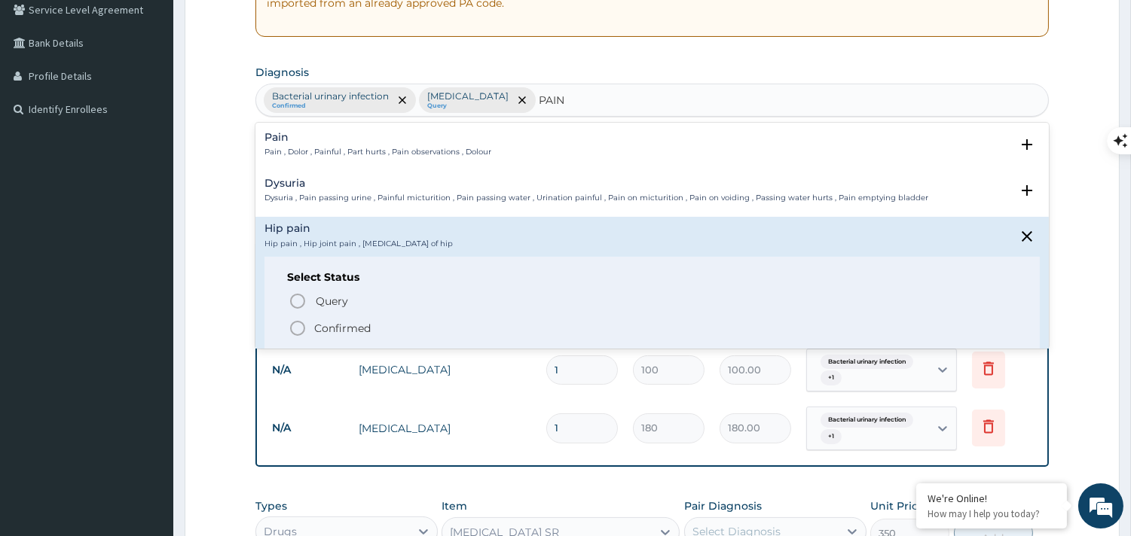
click at [300, 320] on icon "status option filled" at bounding box center [298, 328] width 18 height 18
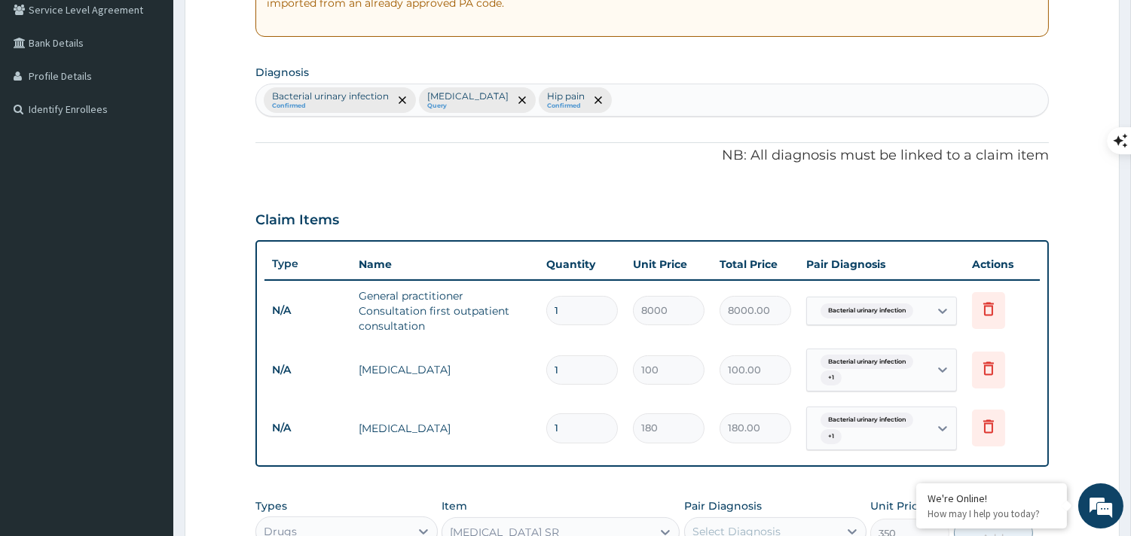
scroll to position [616, 0]
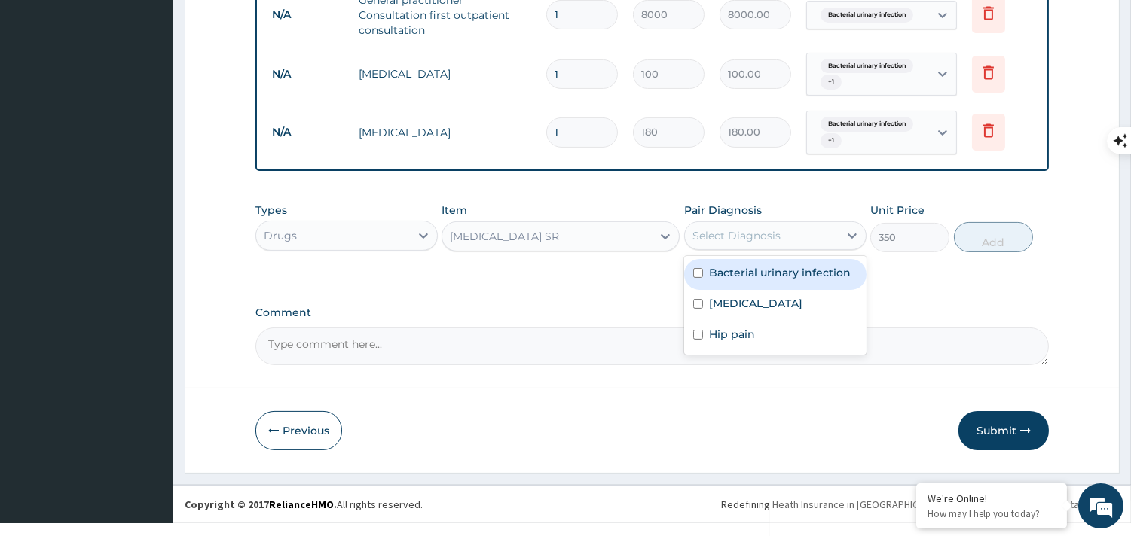
click at [701, 221] on div "Select Diagnosis" at bounding box center [775, 235] width 182 height 29
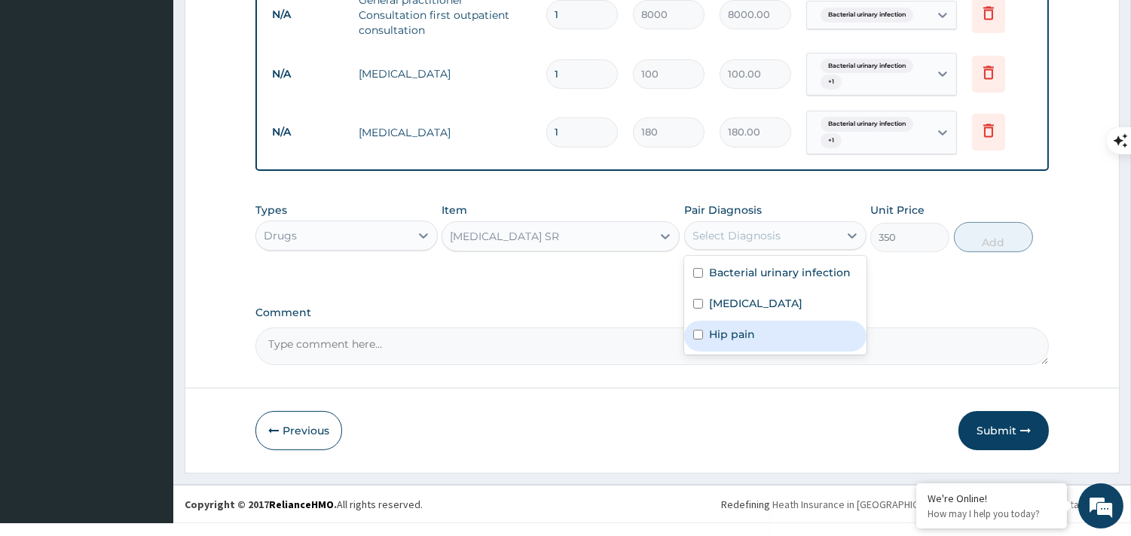
click at [701, 325] on div "Hip pain" at bounding box center [775, 336] width 182 height 31
checkbox input "true"
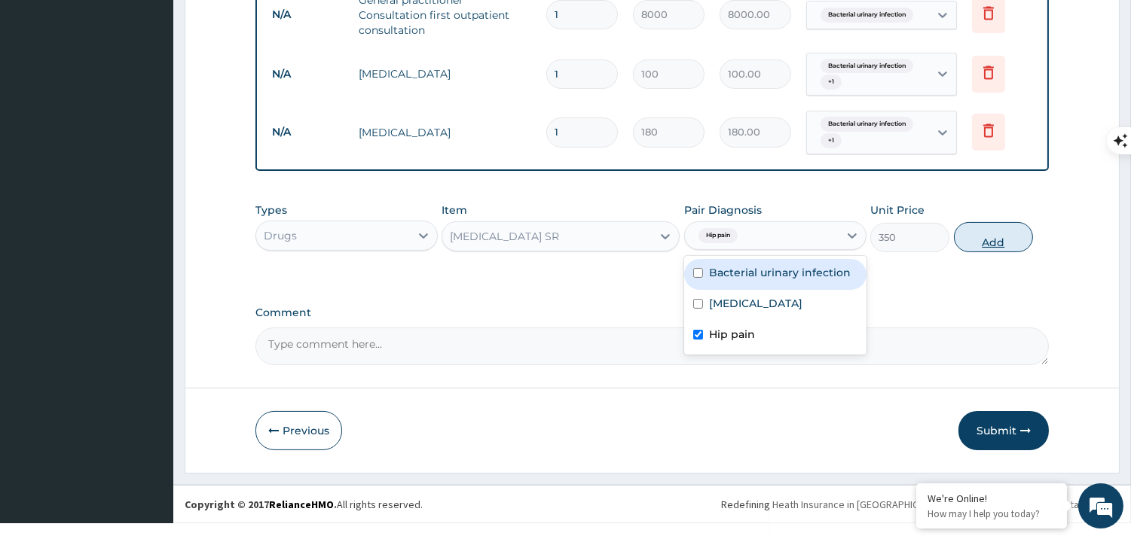
click at [963, 232] on button "Add" at bounding box center [993, 237] width 79 height 30
type input "0"
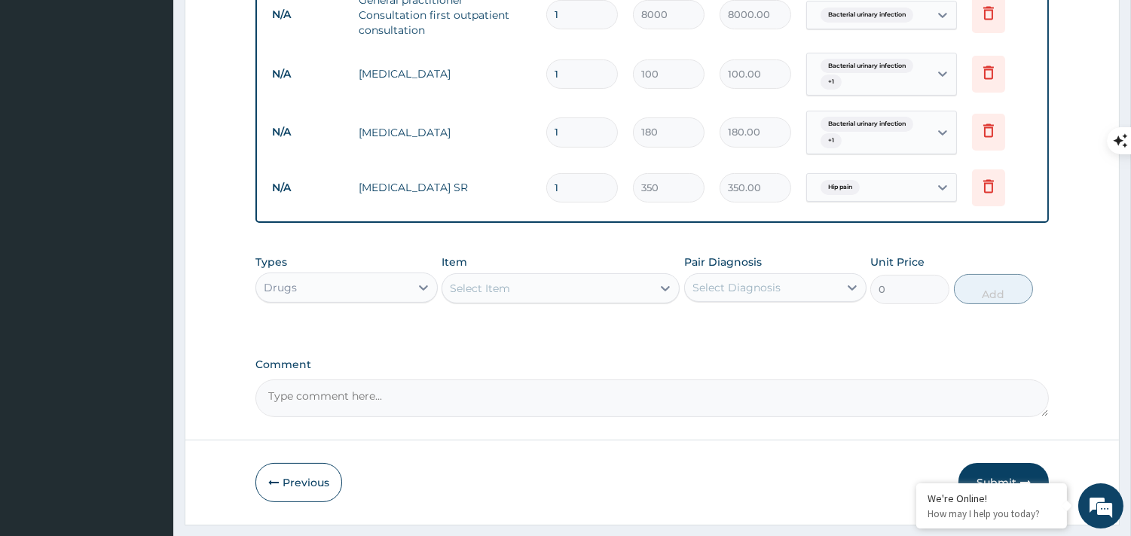
click at [575, 182] on input "1" at bounding box center [582, 187] width 72 height 29
type input "0.00"
type input "2"
type input "700.00"
type input "0.00"
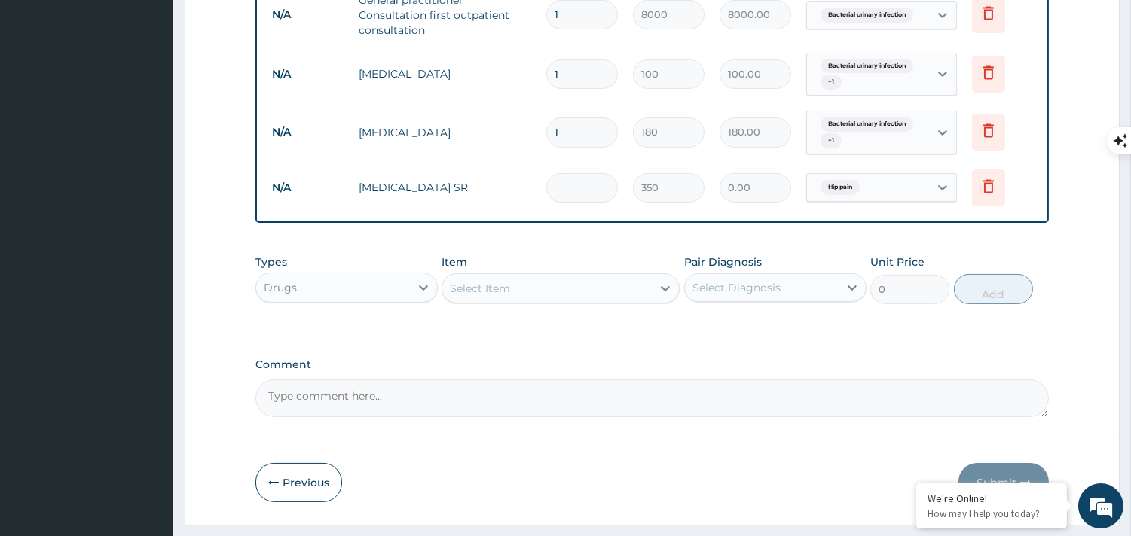
type input "1"
type input "350.00"
type input "10"
type input "3500.00"
type input "10"
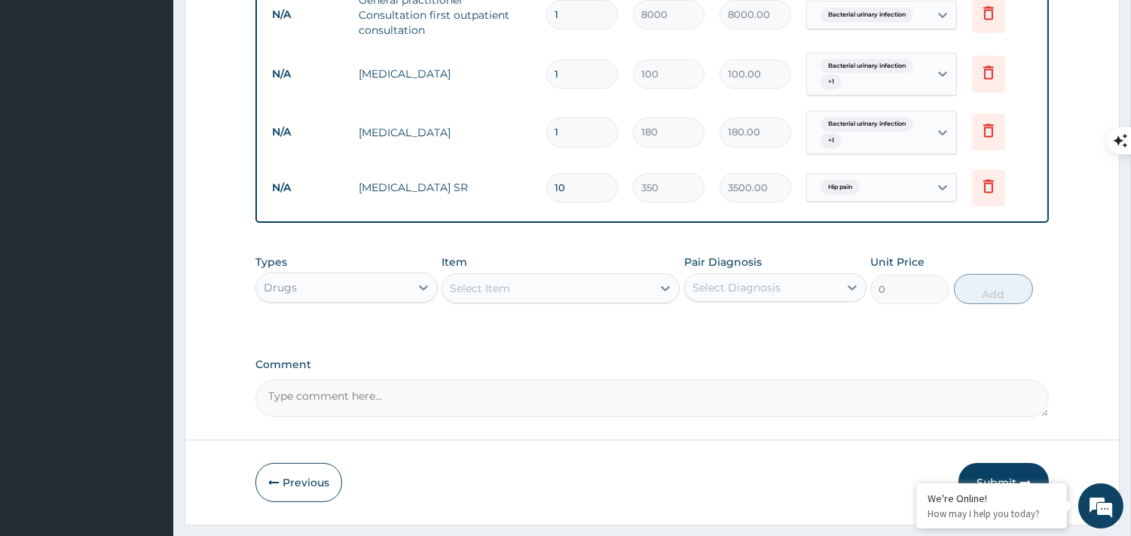
click at [579, 130] on input "1" at bounding box center [582, 132] width 72 height 29
click at [569, 69] on input "1" at bounding box center [582, 74] width 72 height 29
type input "14"
type input "1400.00"
type input "14"
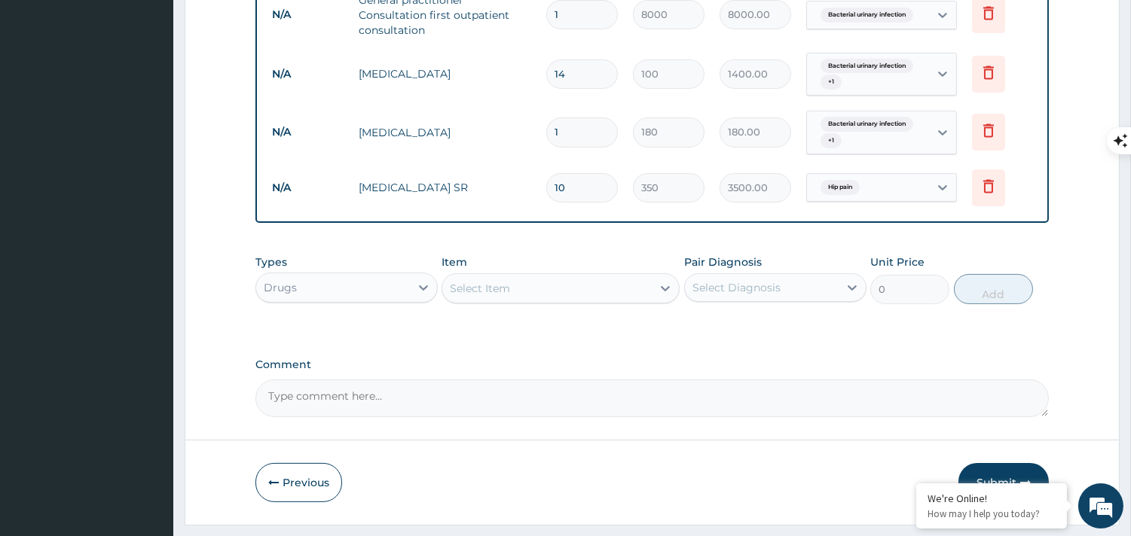
click at [1017, 467] on button "Submit" at bounding box center [1003, 482] width 90 height 39
